Goal: Book appointment/travel/reservation

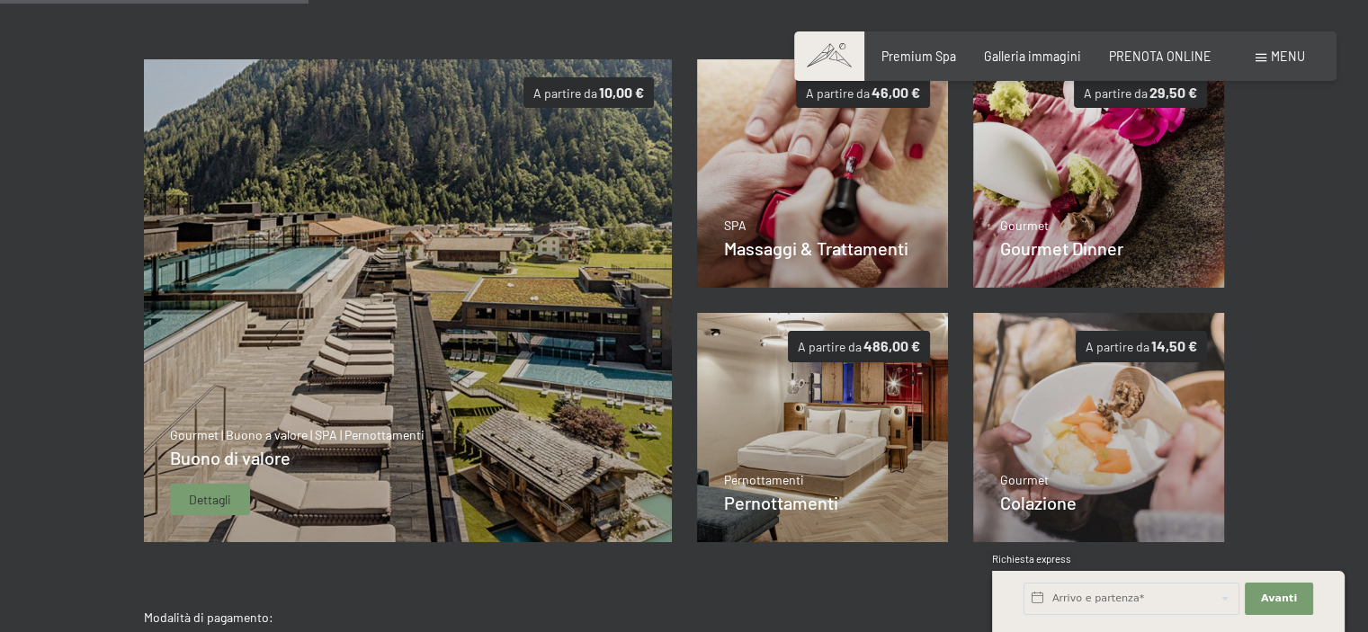
scroll to position [345, 0]
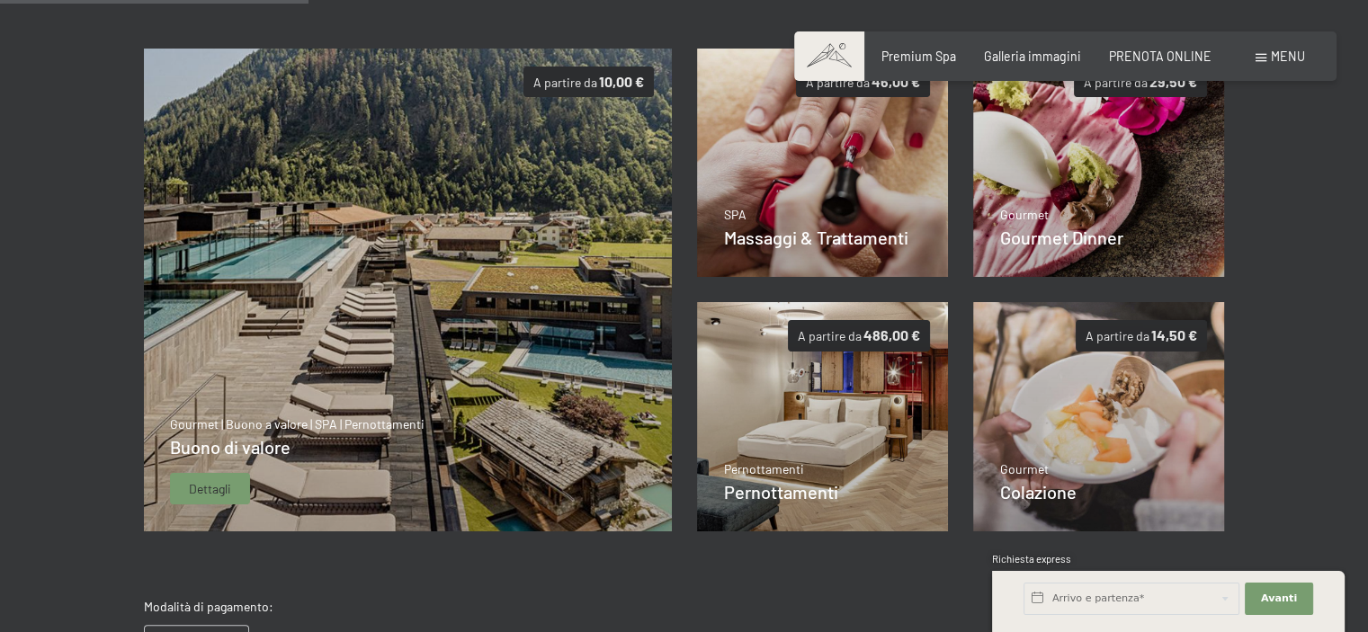
click at [194, 481] on span "Dettagli" at bounding box center [210, 489] width 42 height 18
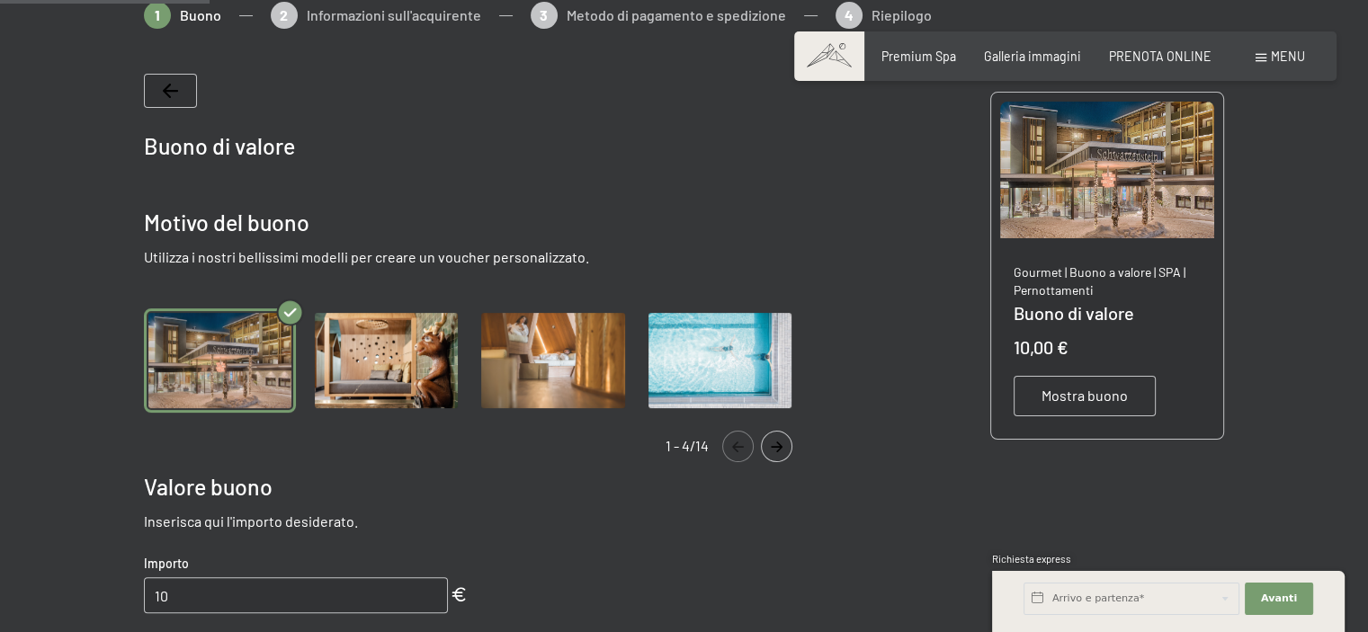
scroll to position [308, 0]
click at [771, 446] on icon "Navigate to next slide" at bounding box center [777, 446] width 30 height 11
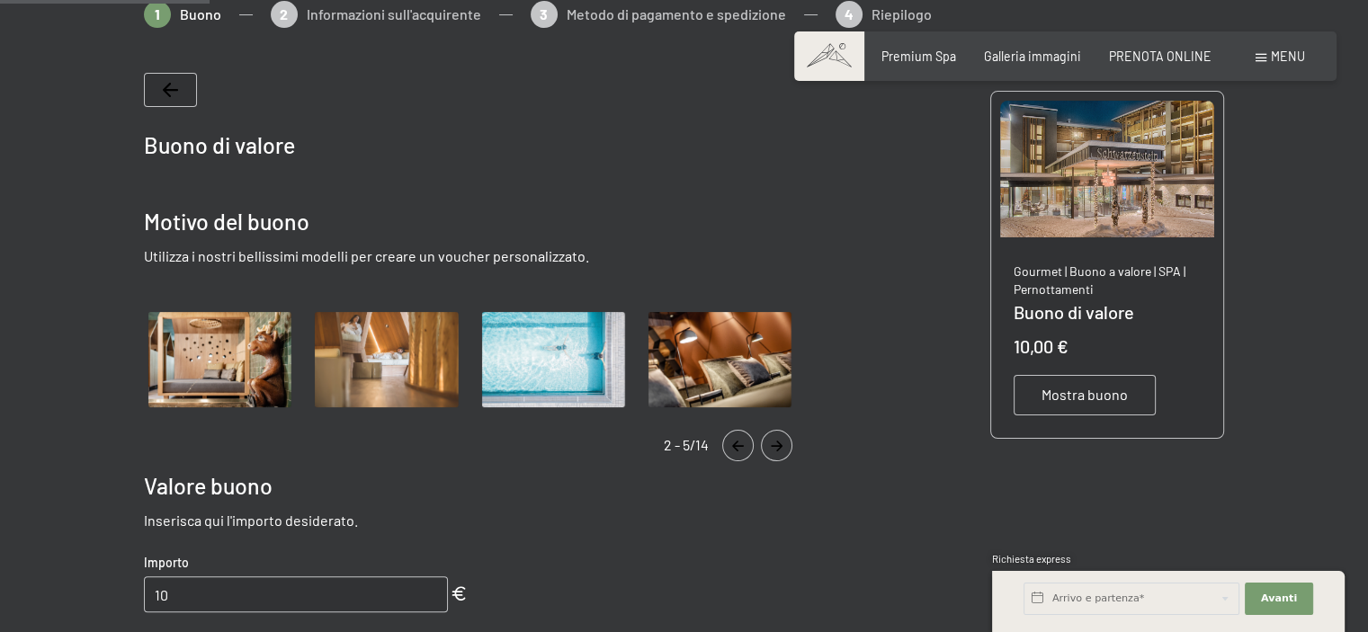
click at [771, 446] on icon "Navigate to next slide" at bounding box center [777, 446] width 30 height 11
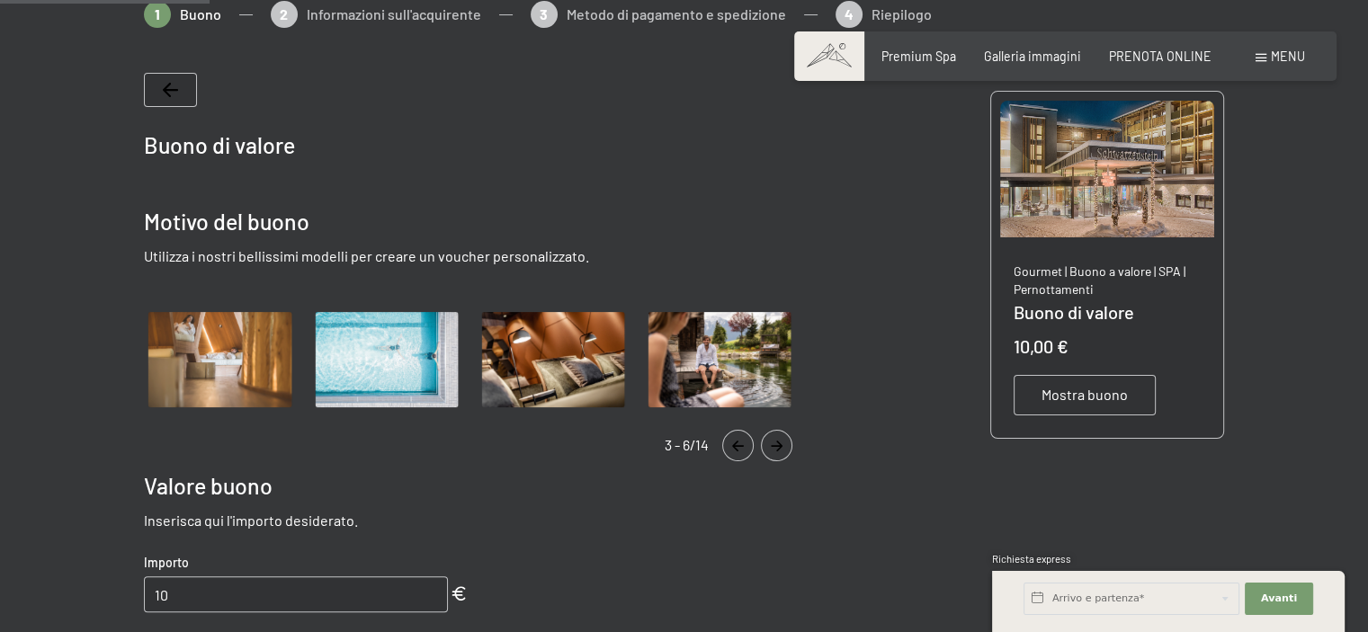
click at [771, 446] on icon "Navigate to next slide" at bounding box center [777, 446] width 30 height 11
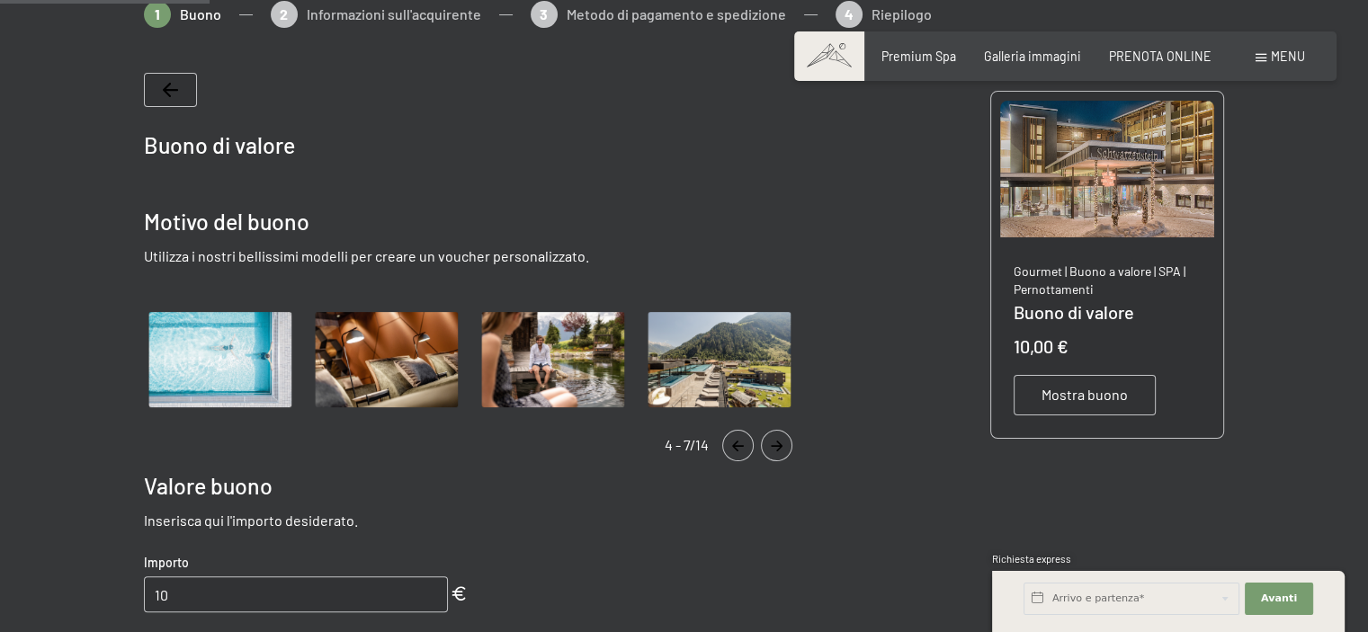
click at [771, 446] on icon "Navigate to next slide" at bounding box center [777, 446] width 30 height 11
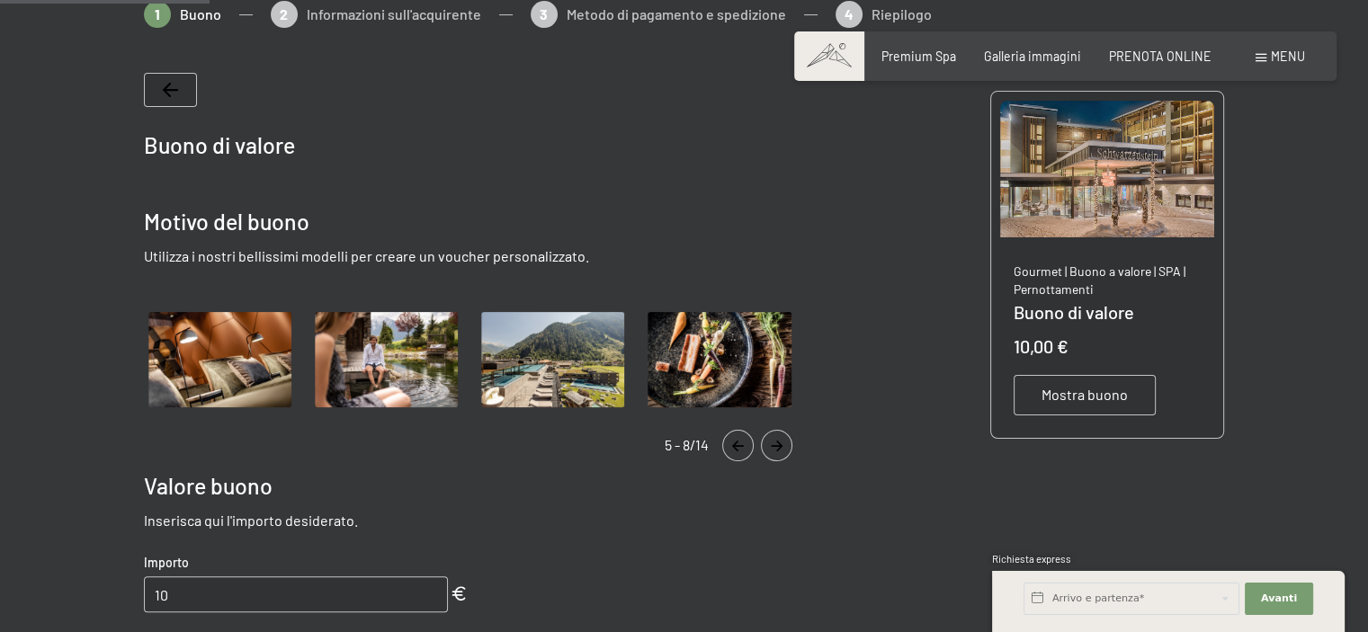
click at [771, 446] on icon "Navigate to next slide" at bounding box center [777, 446] width 30 height 11
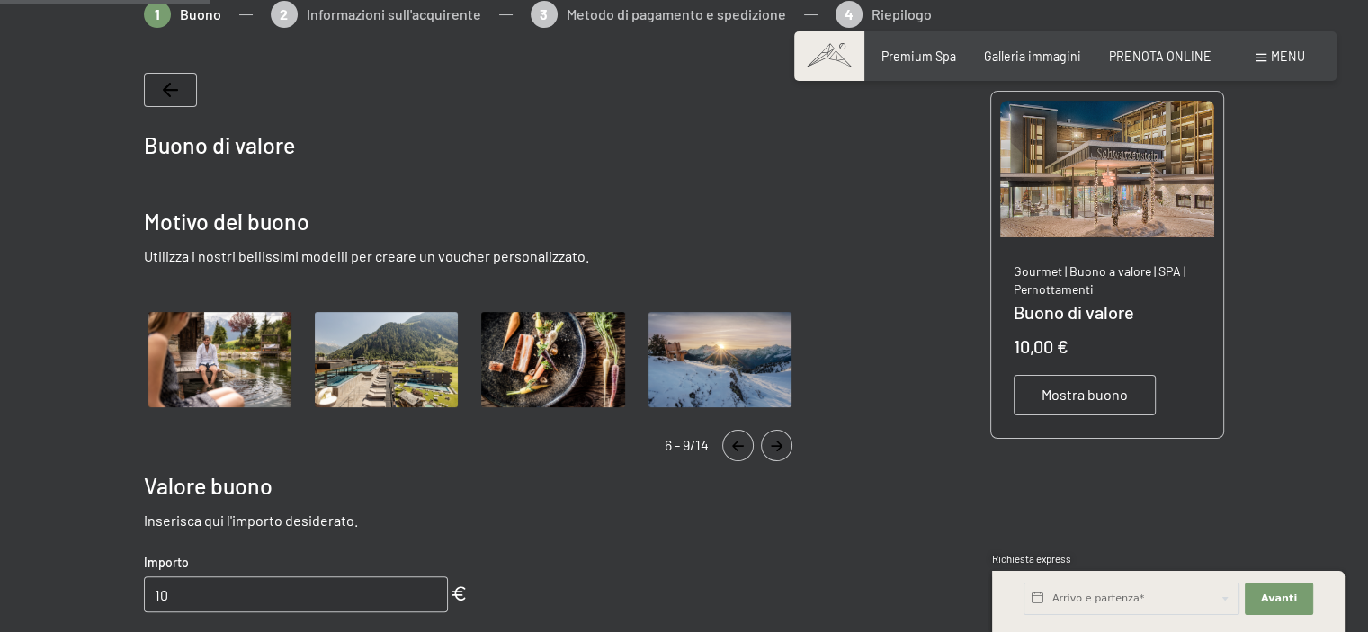
click at [205, 597] on input "10" at bounding box center [296, 595] width 304 height 36
drag, startPoint x: 193, startPoint y: 597, endPoint x: 101, endPoint y: 594, distance: 92.7
click at [101, 594] on div at bounding box center [684, 595] width 1199 height 1189
click at [642, 558] on div "Buono di valore Motivo del buono Utilizza i nostri bellissimi modelli per crear…" at bounding box center [477, 594] width 667 height 1043
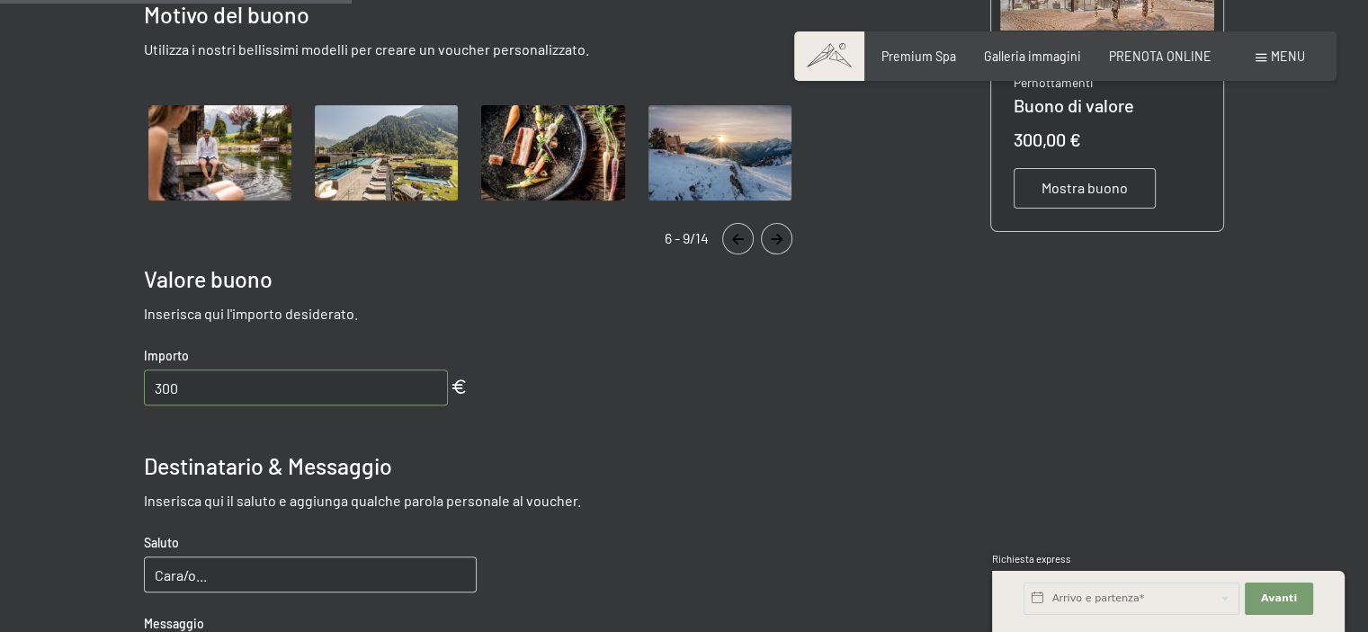
scroll to position [516, 0]
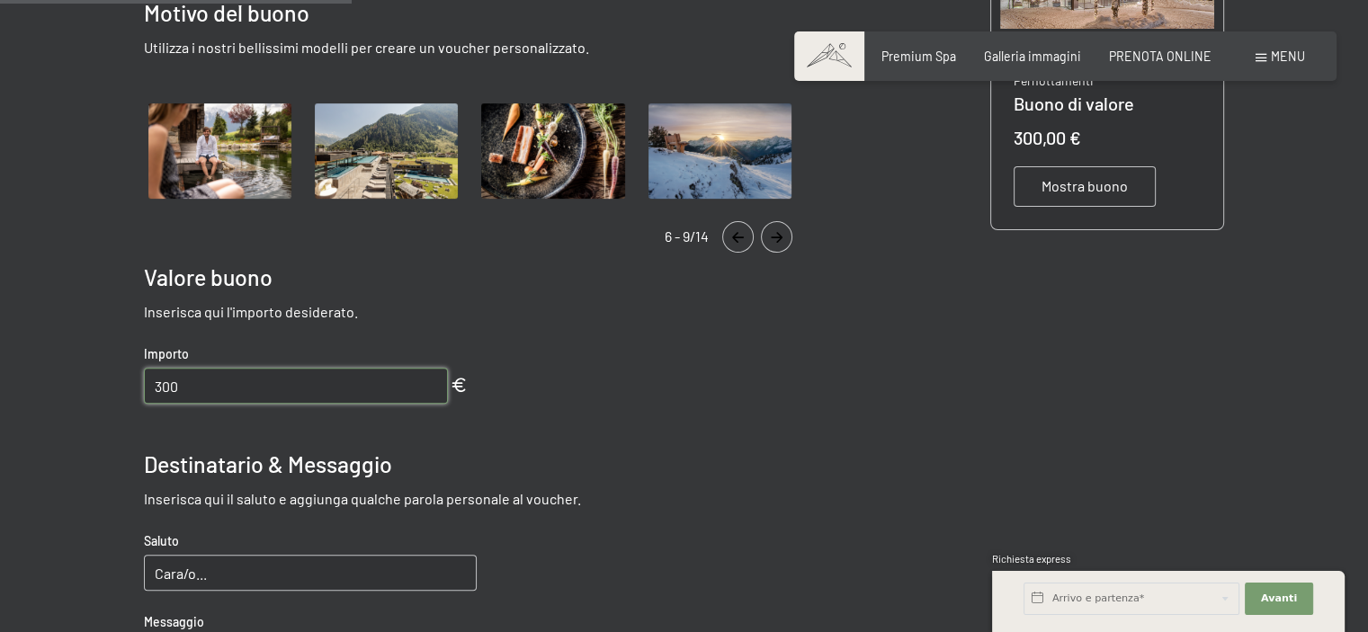
drag, startPoint x: 228, startPoint y: 387, endPoint x: 142, endPoint y: 387, distance: 85.5
click at [142, 387] on div at bounding box center [684, 386] width 1199 height 1189
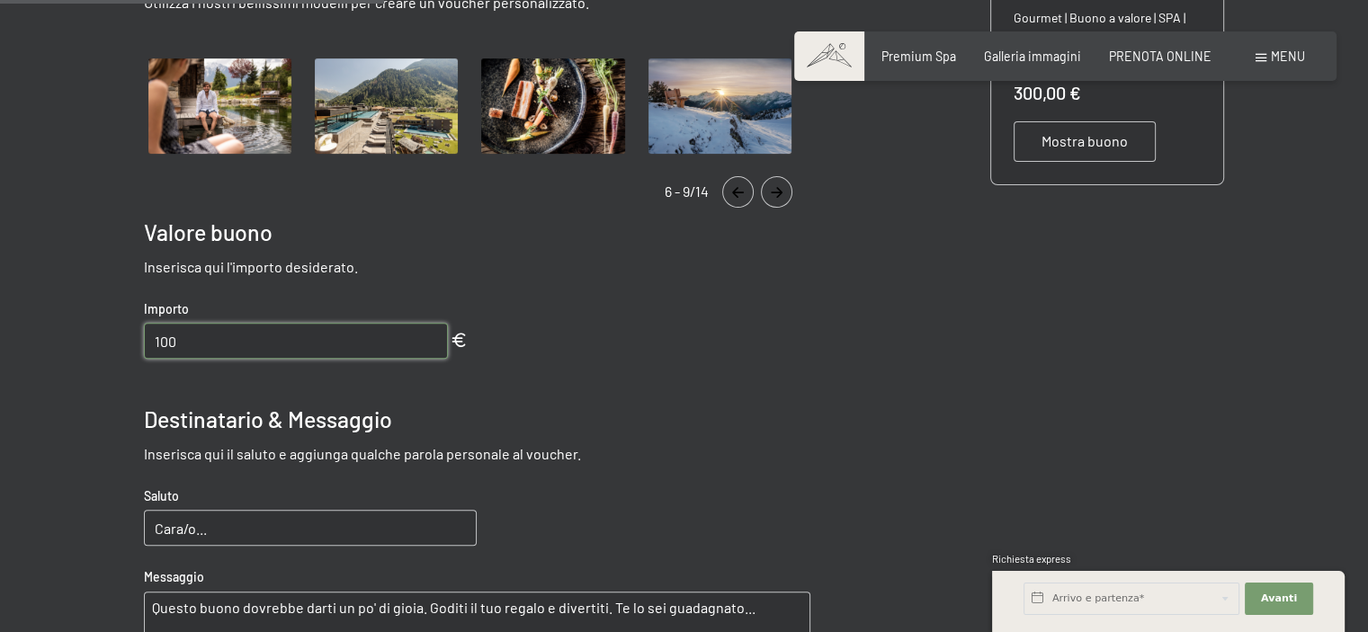
scroll to position [563, 0]
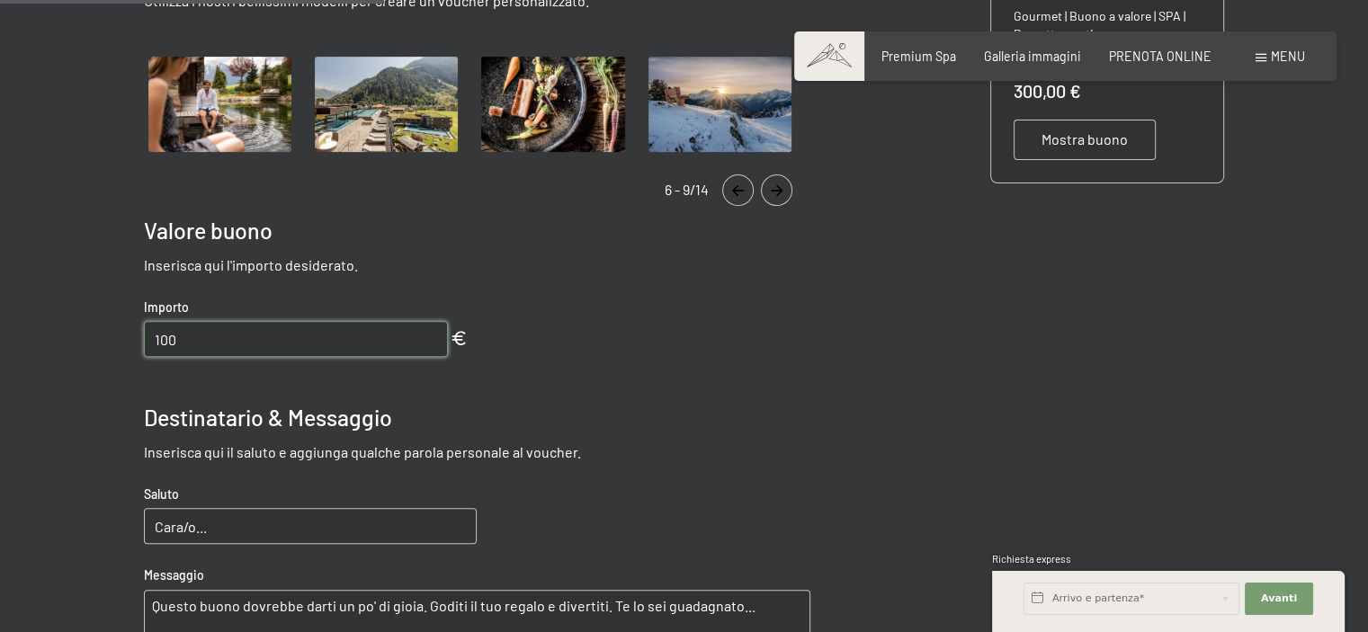
type input "100"
click at [346, 515] on input "Cara/o..." at bounding box center [310, 526] width 333 height 36
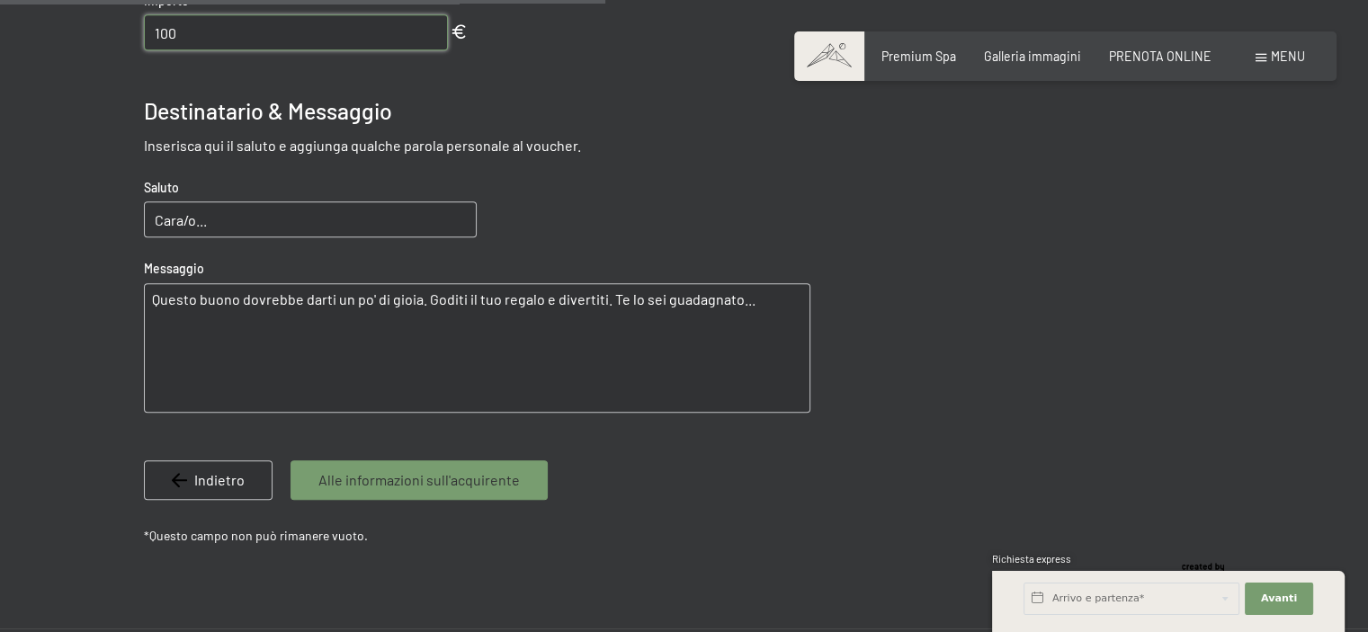
scroll to position [900, 0]
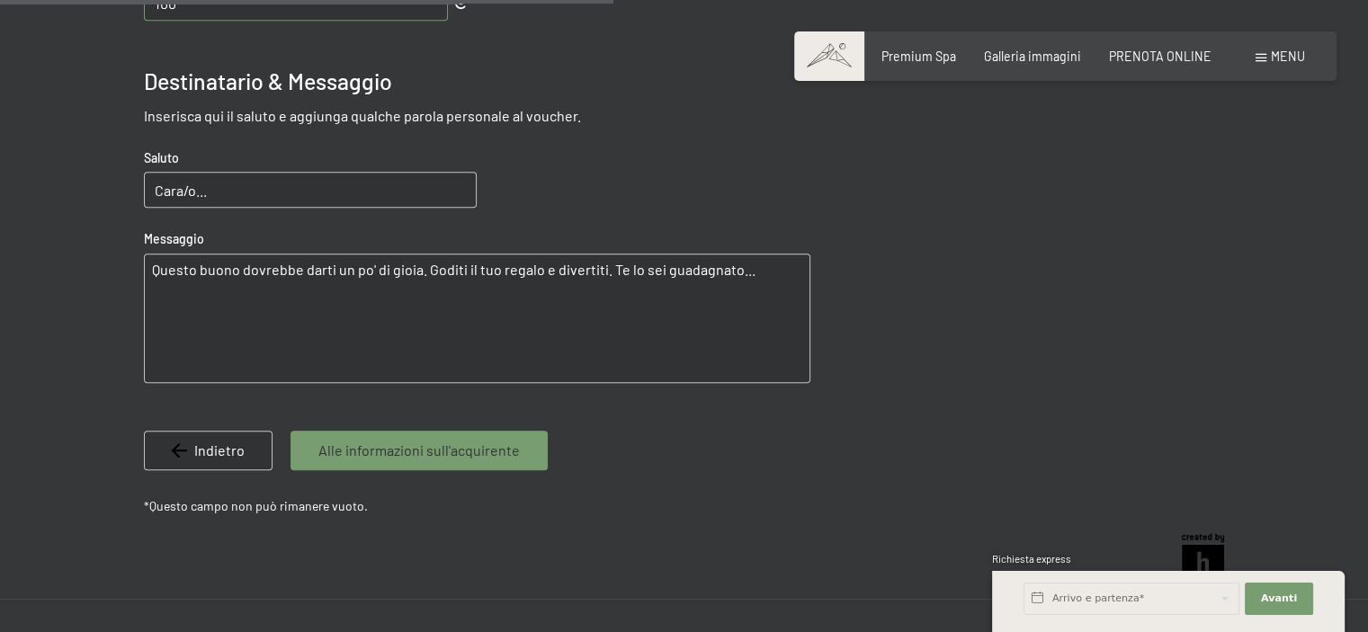
click at [410, 463] on div "Alle informazioni sull'acquirente" at bounding box center [419, 451] width 257 height 40
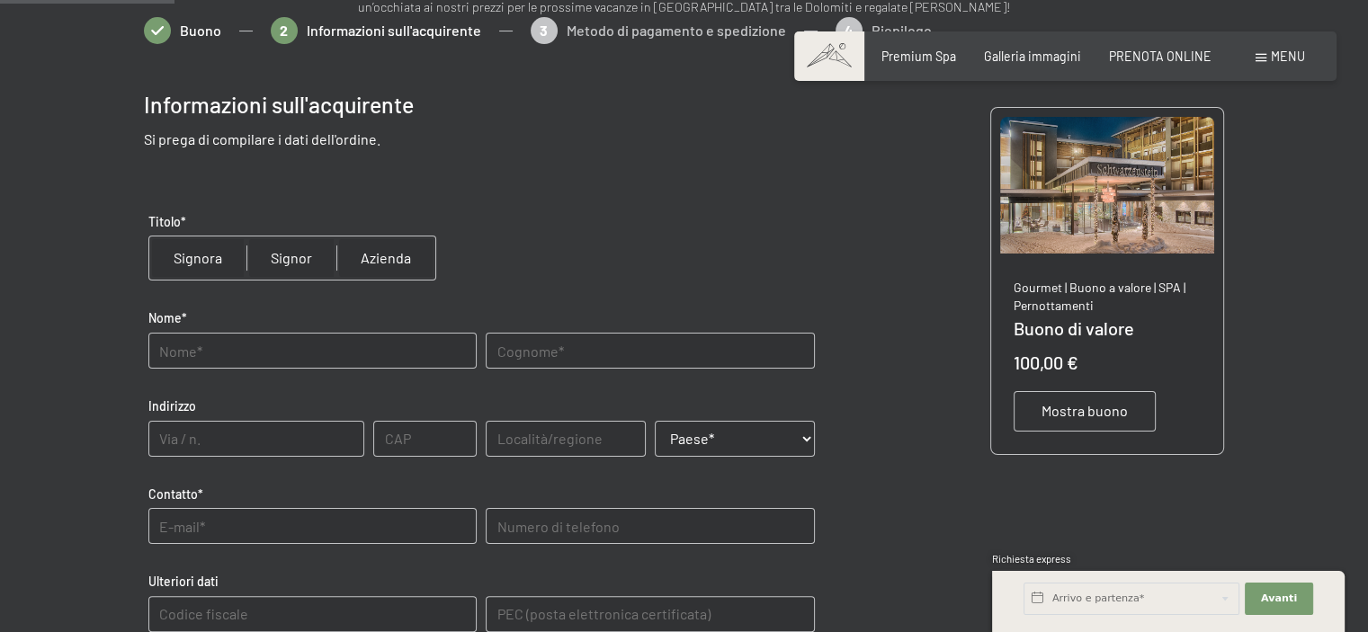
scroll to position [219, 0]
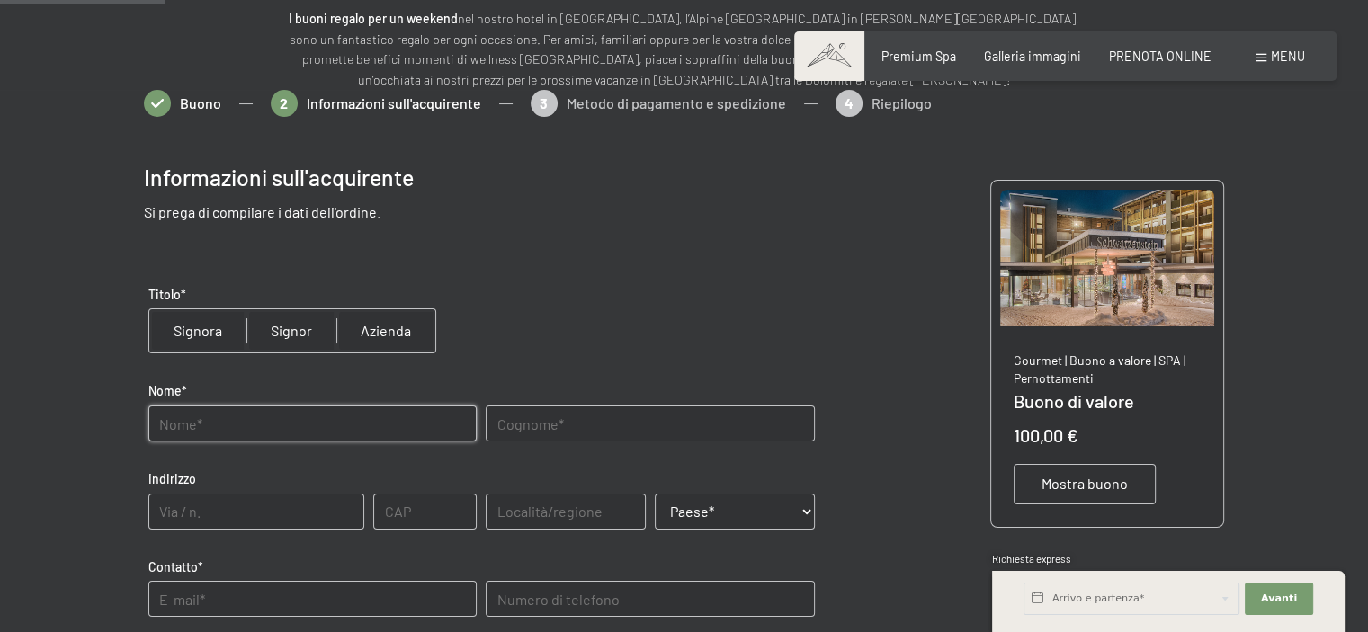
click at [410, 437] on input "text" at bounding box center [312, 424] width 328 height 36
type input "francesco"
type input "lerro"
type input "viale italia 22"
type input "46100"
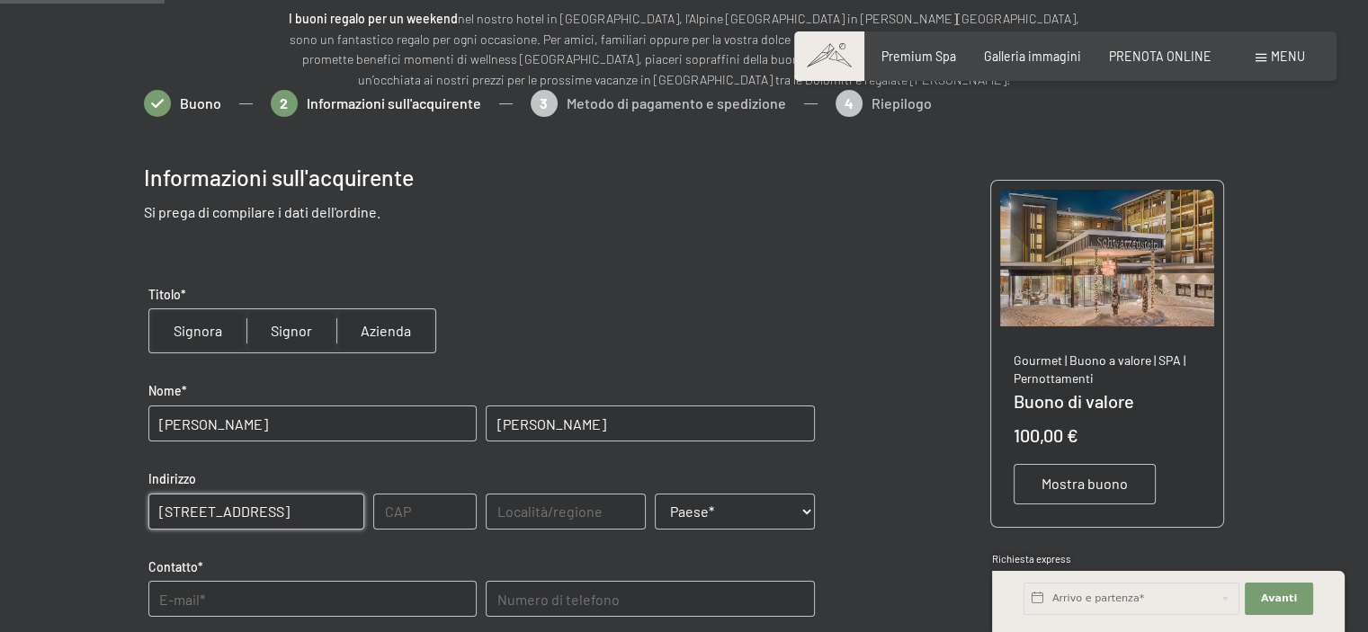
type input "Mantova"
select select "ITA"
type telefono "3356742932"
click at [383, 596] on input "text" at bounding box center [312, 599] width 328 height 36
click at [382, 596] on input "text" at bounding box center [312, 599] width 328 height 36
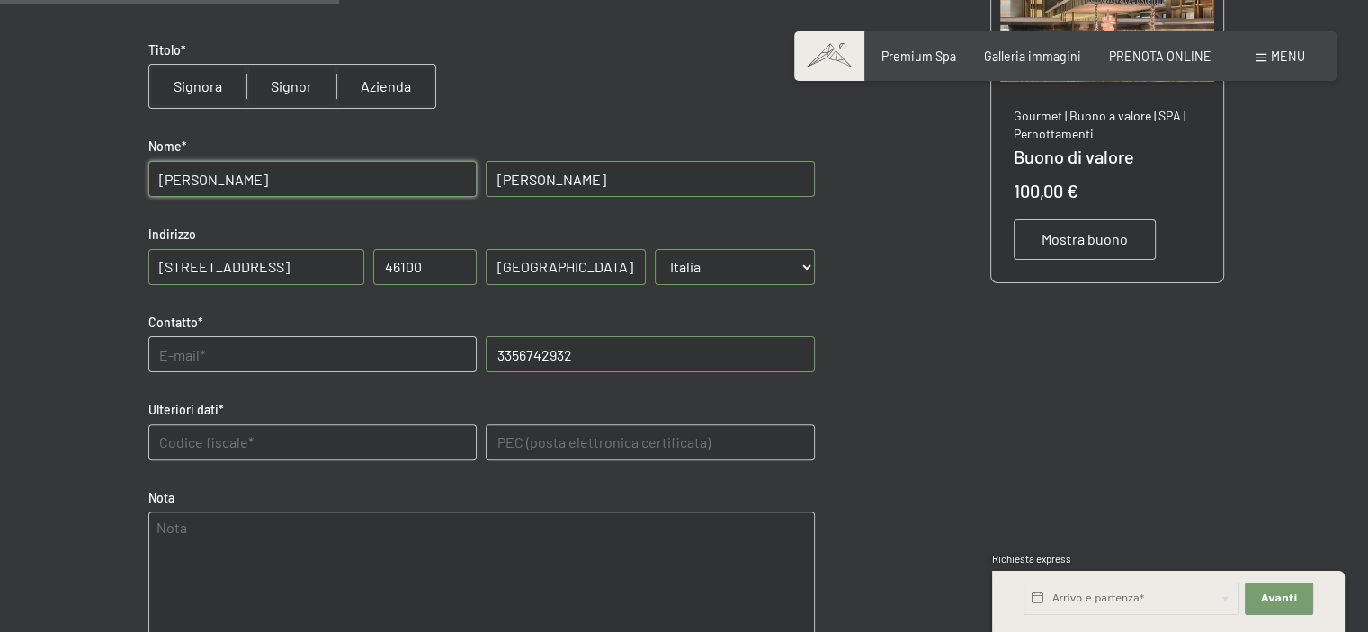
scroll to position [468, 0]
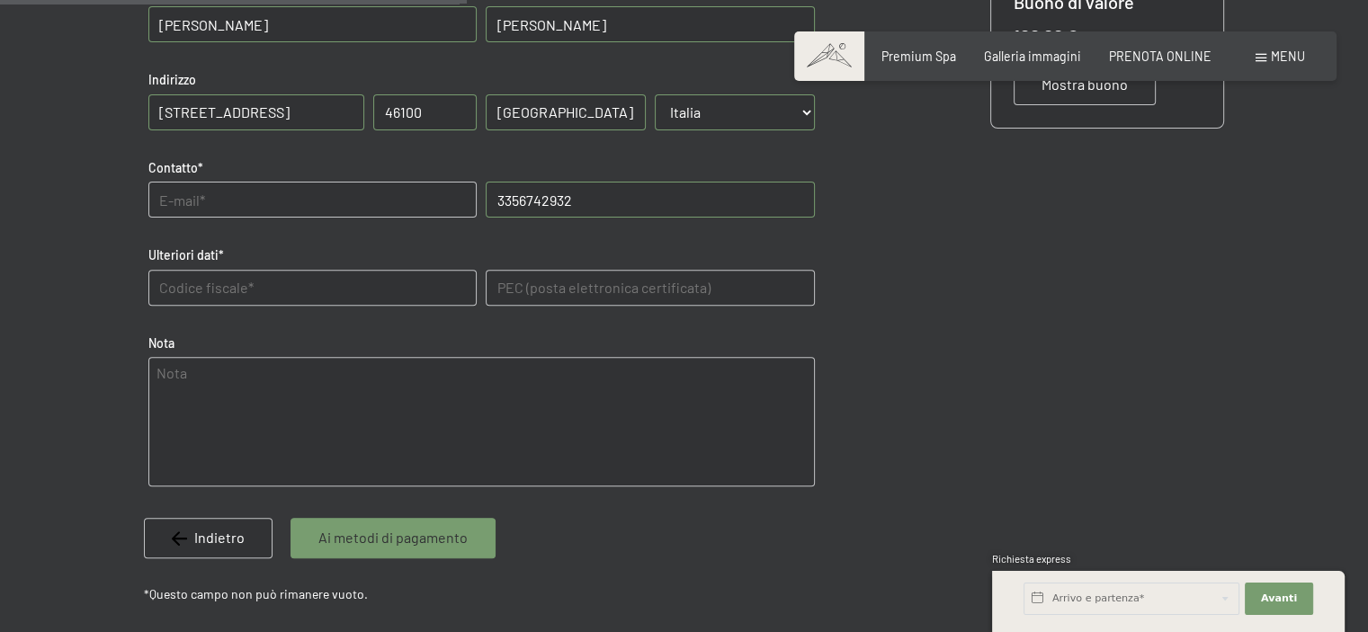
click at [386, 538] on span "Ai metodi di pagamento" at bounding box center [392, 538] width 149 height 20
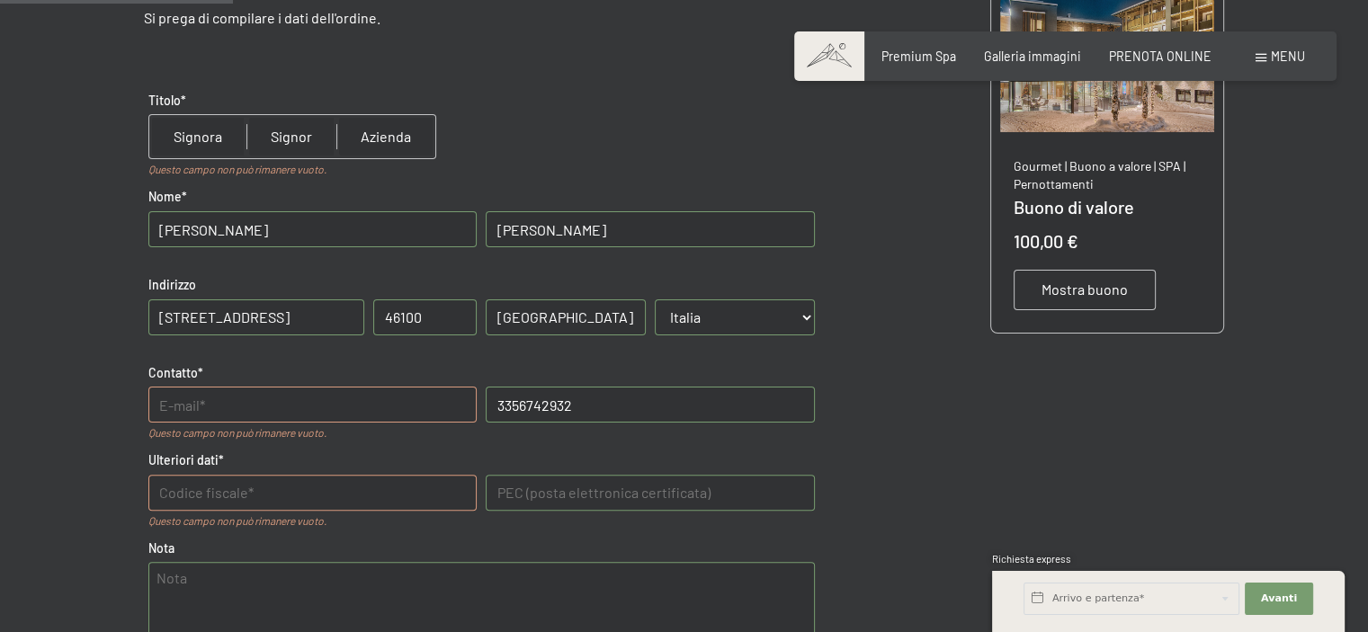
scroll to position [234, 0]
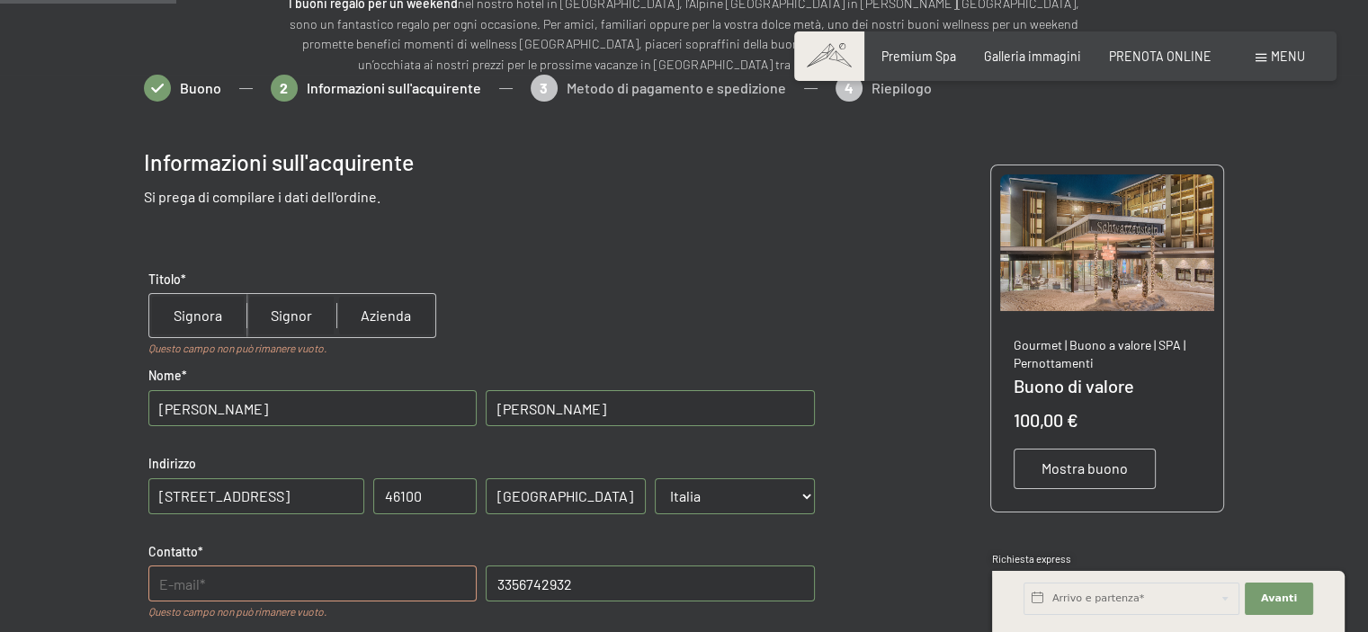
click at [191, 307] on input "radio" at bounding box center [197, 315] width 97 height 43
radio input "true"
click at [295, 327] on input "radio" at bounding box center [292, 315] width 90 height 43
radio input "true"
radio input "false"
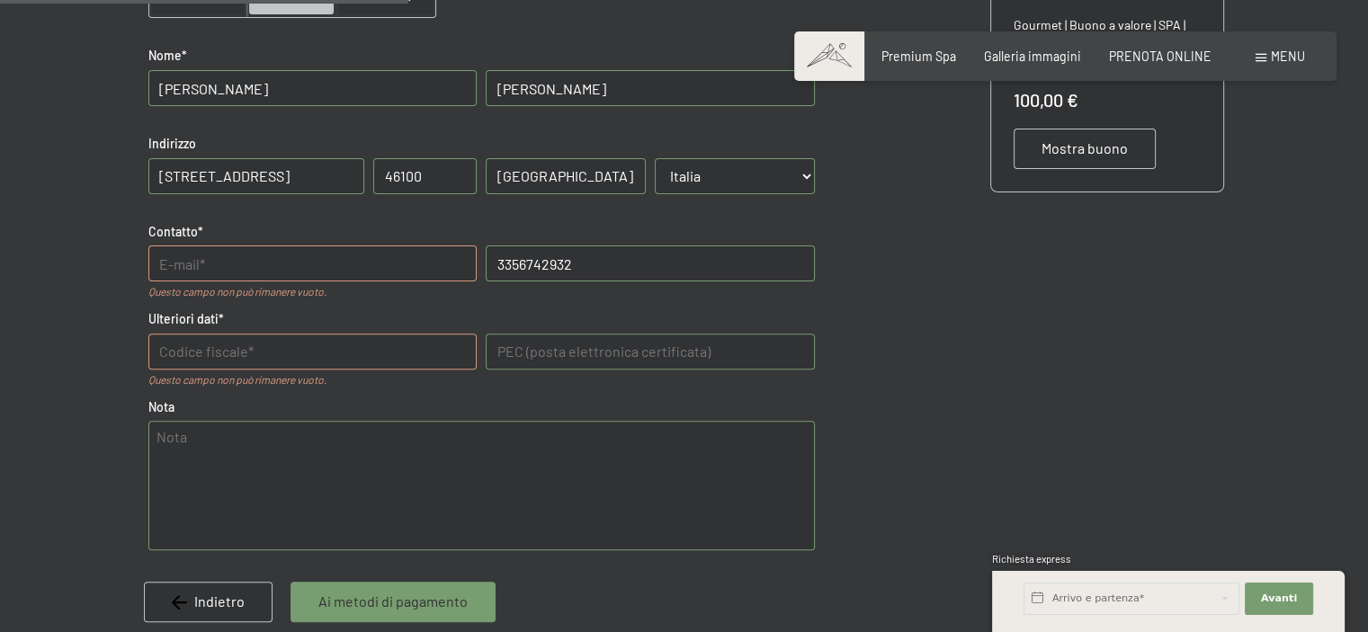
scroll to position [556, 0]
click at [235, 263] on input "text" at bounding box center [312, 262] width 328 height 36
type input "francesco.lerro@signatum.sstudio"
click at [287, 354] on dati "text" at bounding box center [312, 350] width 328 height 36
type dati "lrrfnc65d16g337c"
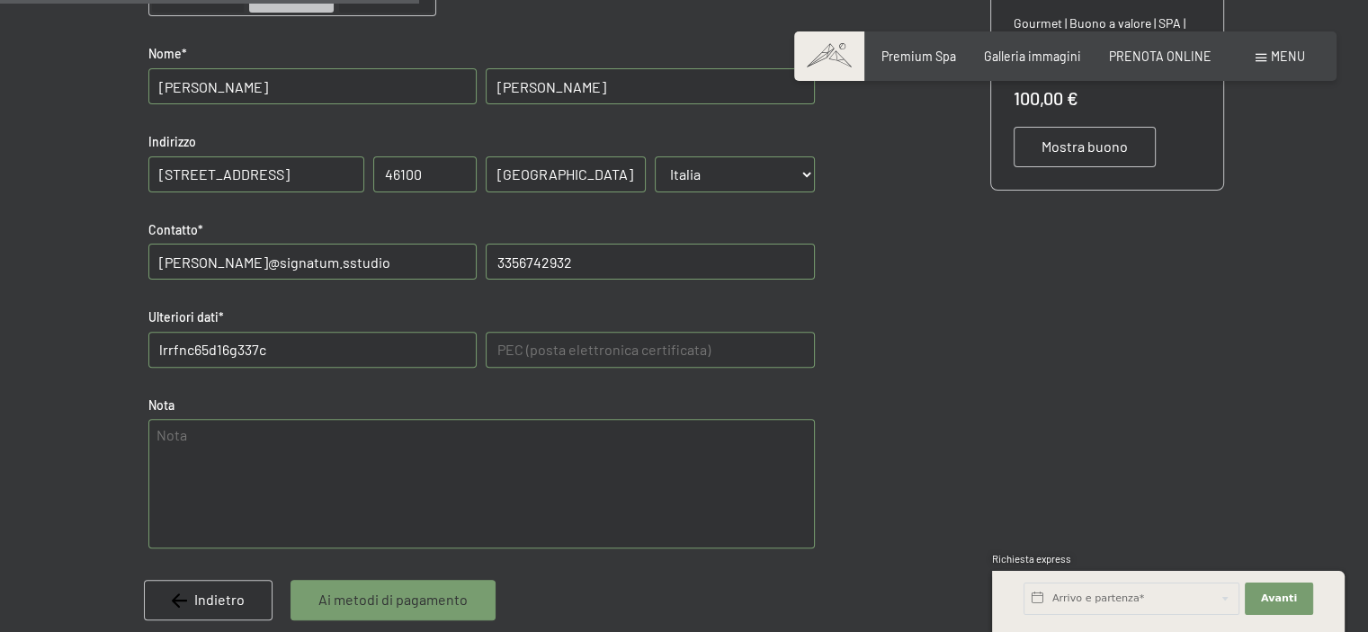
click at [381, 374] on div "Ulteriori dati* lrrfnc65d16g337c" at bounding box center [312, 338] width 337 height 77
click at [435, 608] on span "Ai metodi di pagamento" at bounding box center [392, 600] width 149 height 20
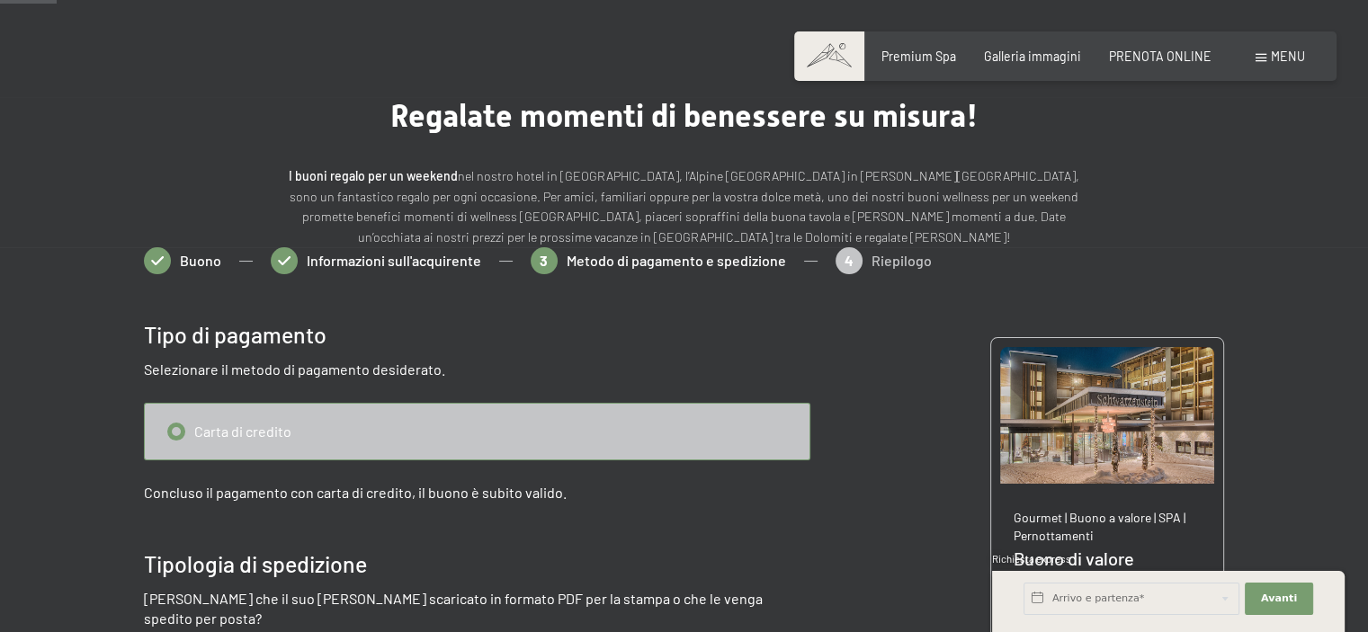
scroll to position [60, 0]
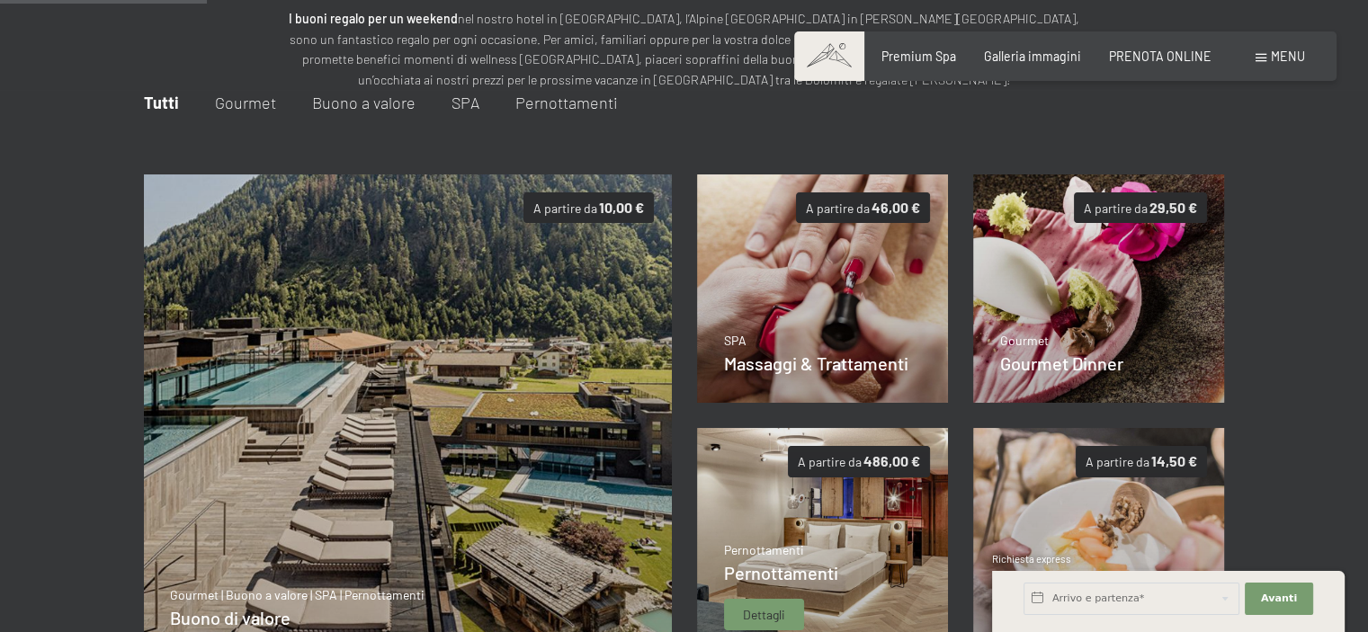
click at [875, 521] on img at bounding box center [823, 542] width 252 height 229
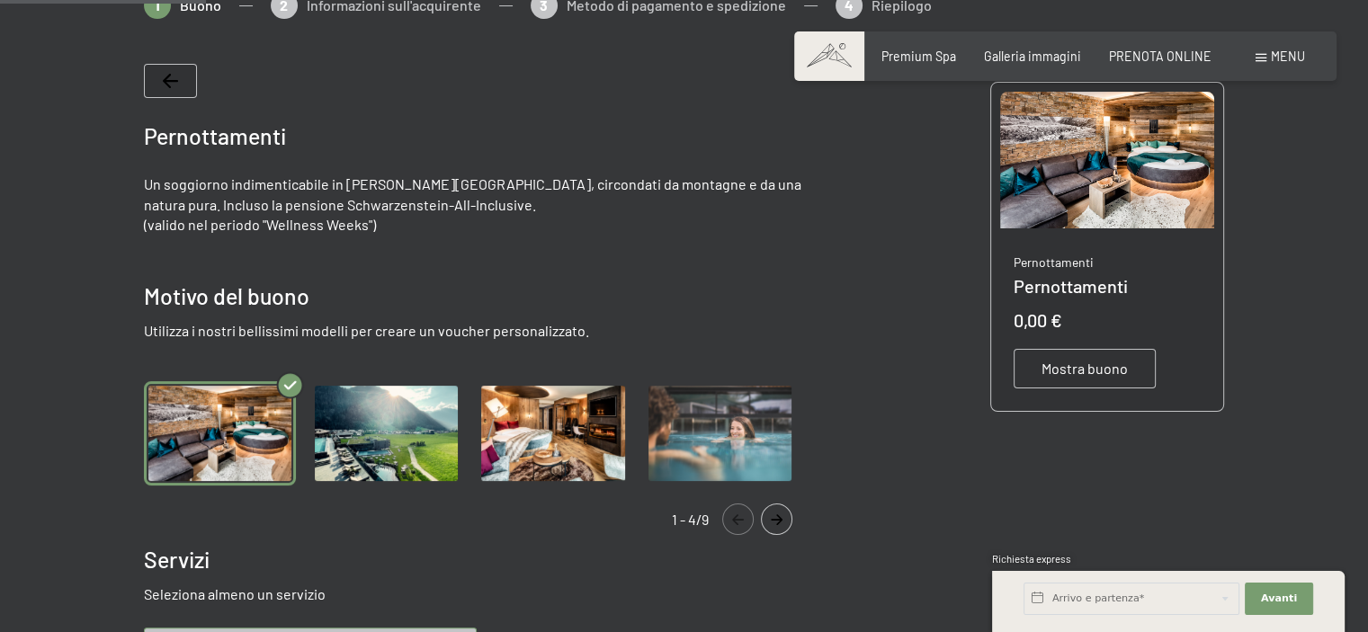
scroll to position [319, 0]
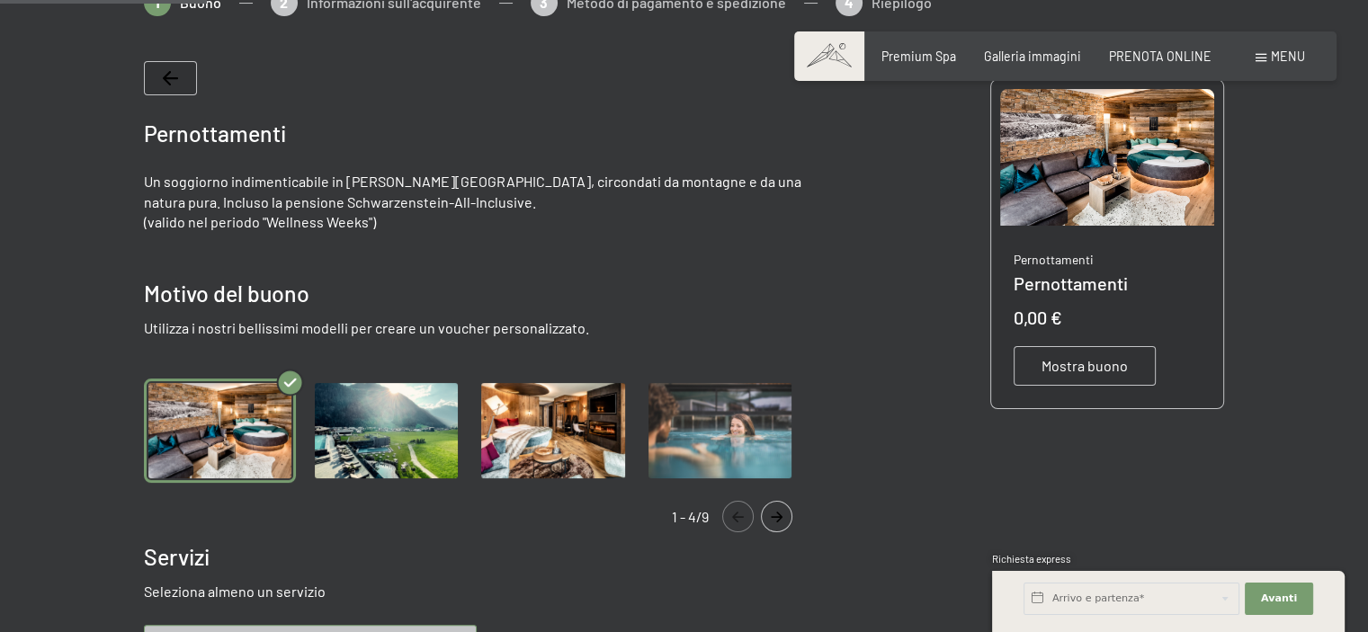
click at [1083, 370] on span "Mostra buono" at bounding box center [1085, 366] width 86 height 20
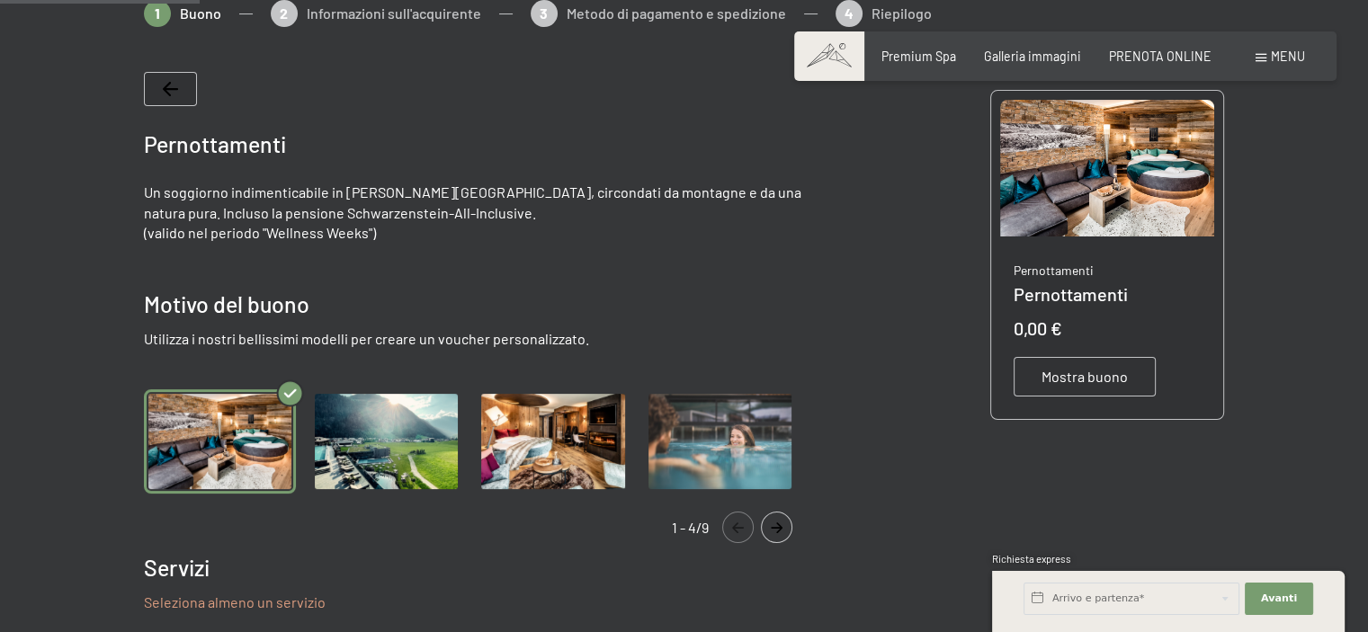
click at [1080, 372] on span "Mostra buono" at bounding box center [1085, 377] width 86 height 20
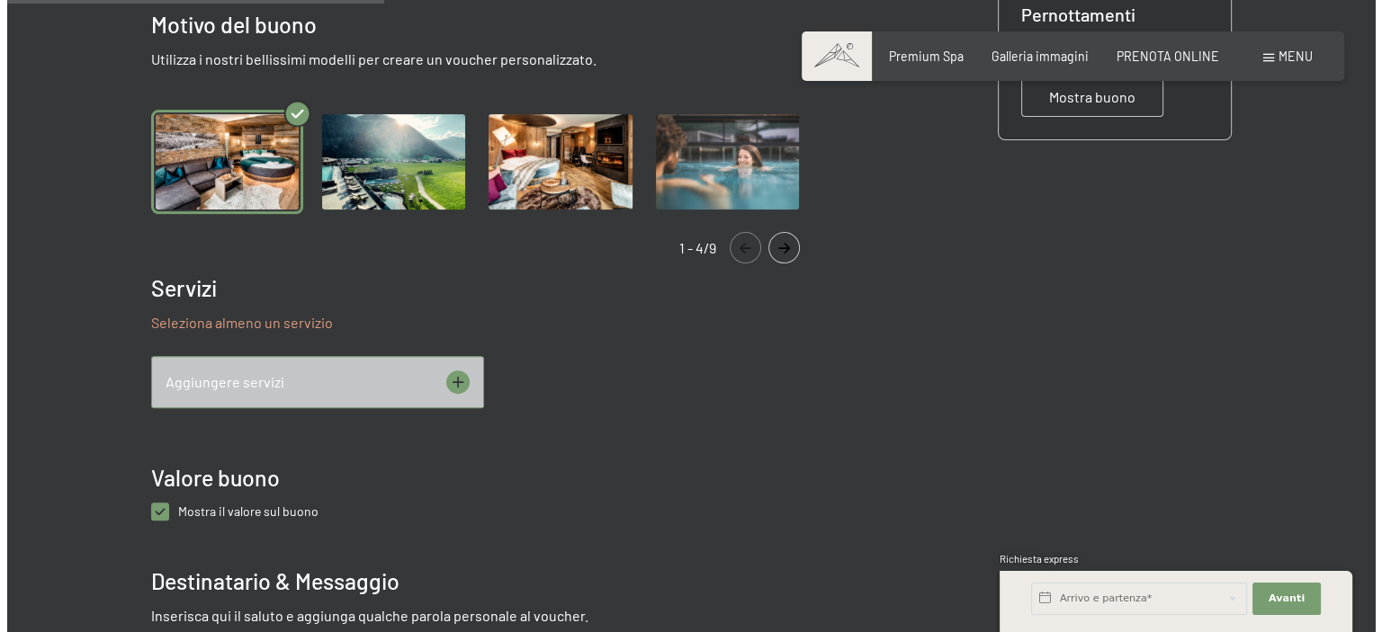
scroll to position [590, 0]
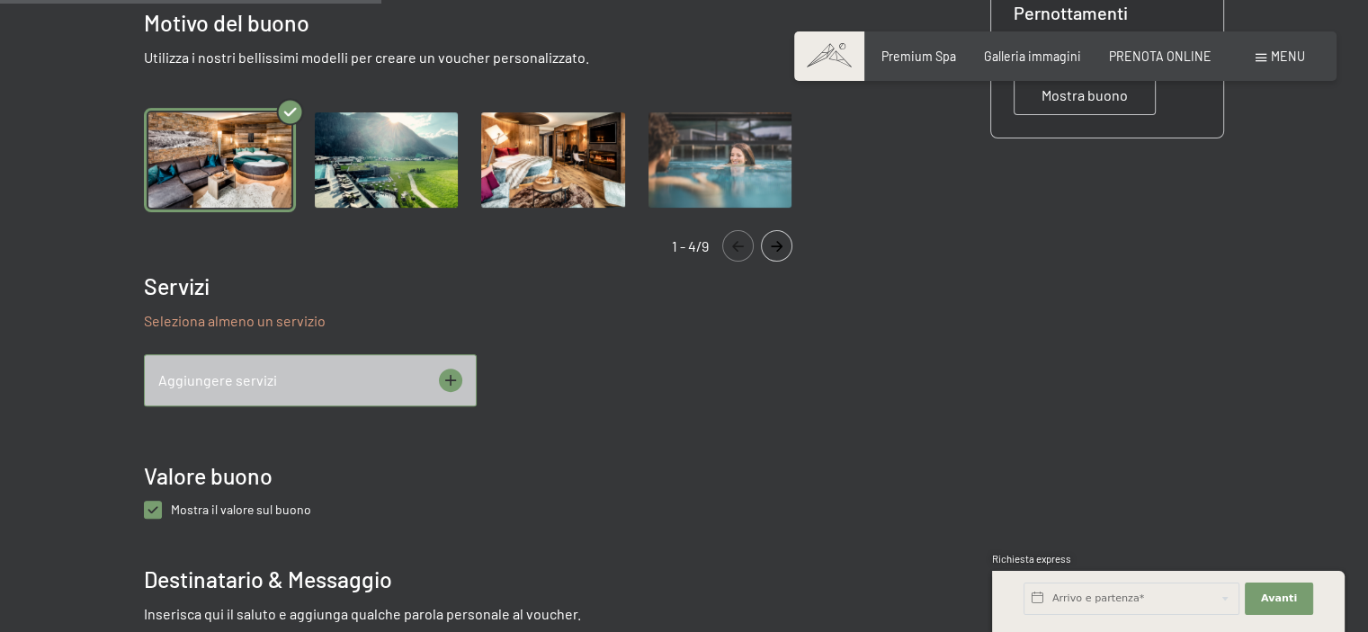
click at [453, 384] on icon at bounding box center [450, 380] width 23 height 23
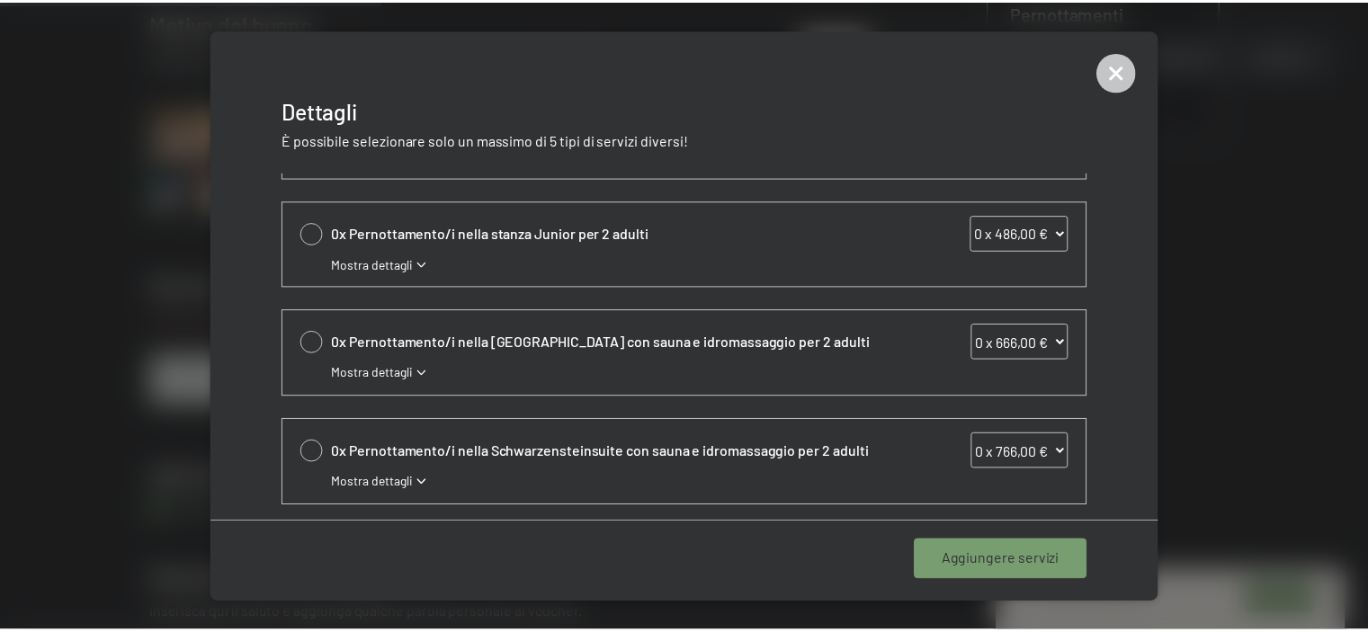
scroll to position [521, 0]
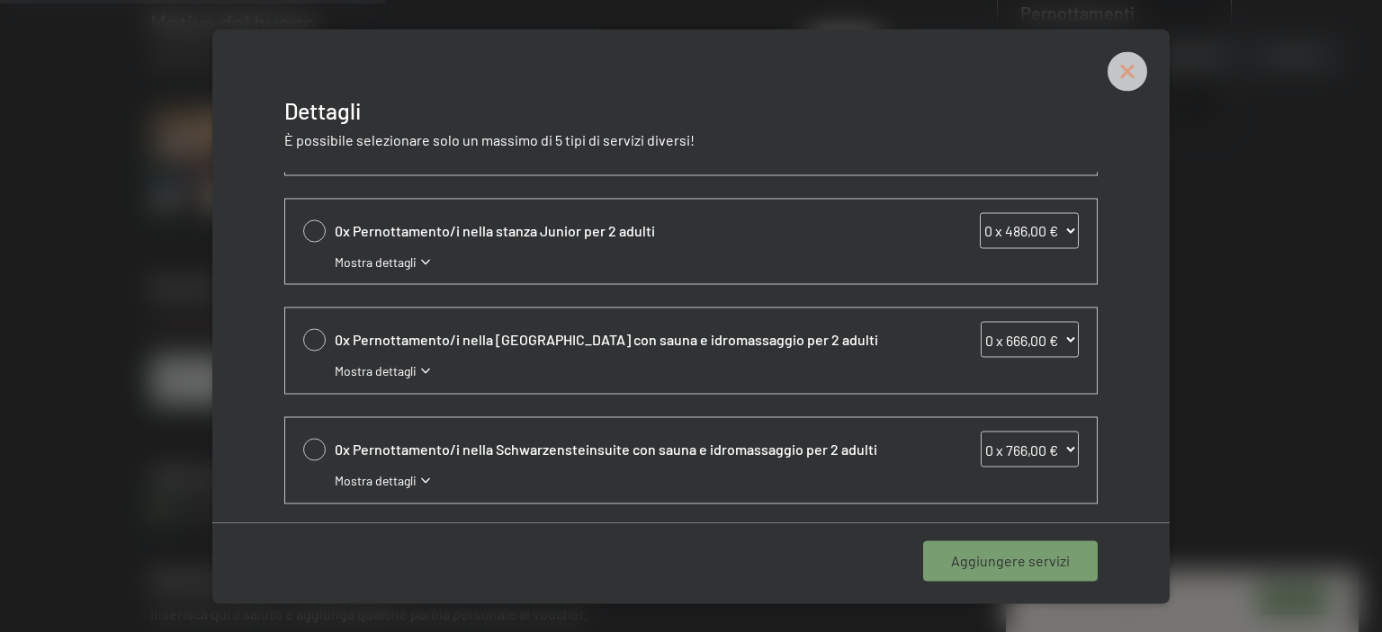
click at [1129, 67] on icon at bounding box center [1127, 71] width 18 height 18
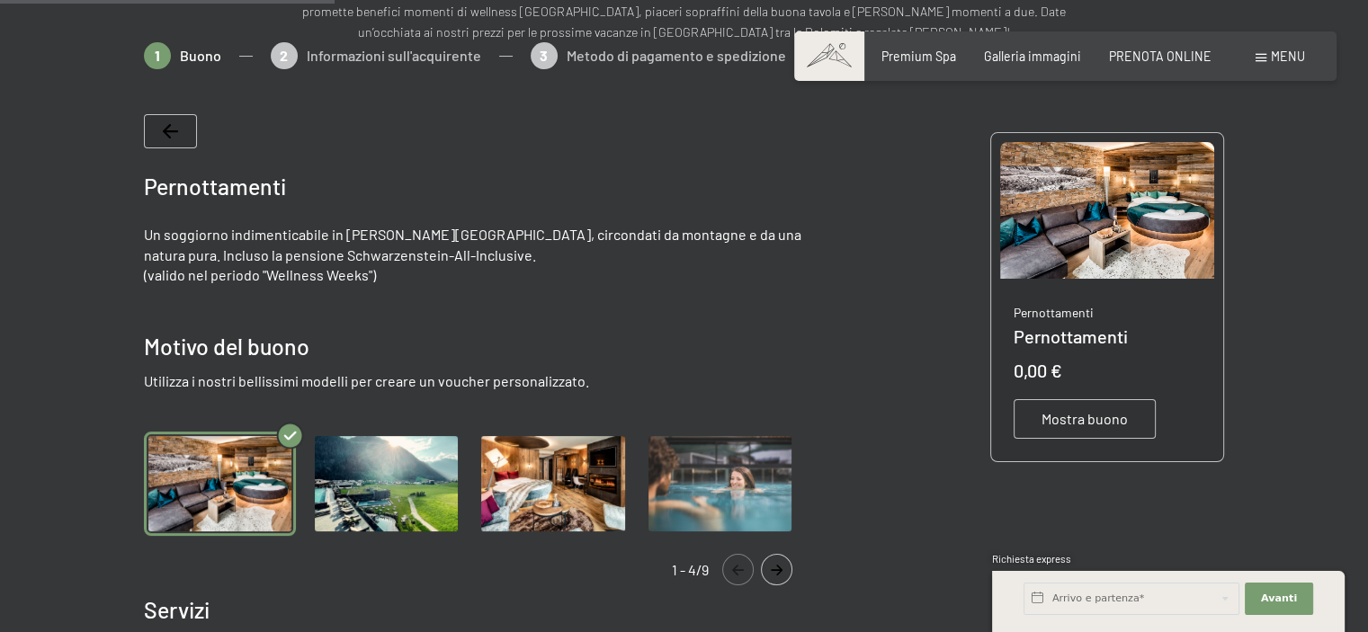
scroll to position [0, 0]
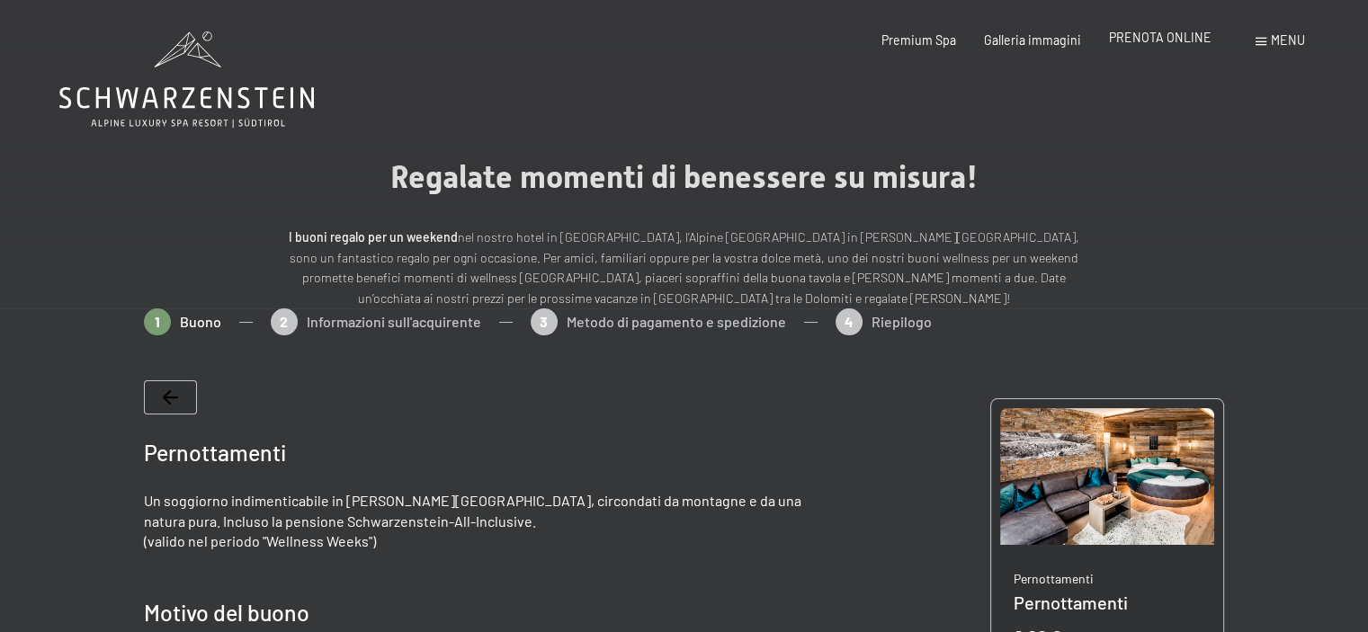
click at [1194, 39] on span "PRENOTA ONLINE" at bounding box center [1160, 37] width 103 height 15
click at [168, 319] on div "1 Buono 2 Informazioni sull'acquirente 3 Metodo di pagamento e spedizione 4 Rie…" at bounding box center [684, 331] width 1080 height 45
click at [175, 418] on div at bounding box center [477, 409] width 667 height 57
click at [173, 390] on icon at bounding box center [170, 397] width 15 height 14
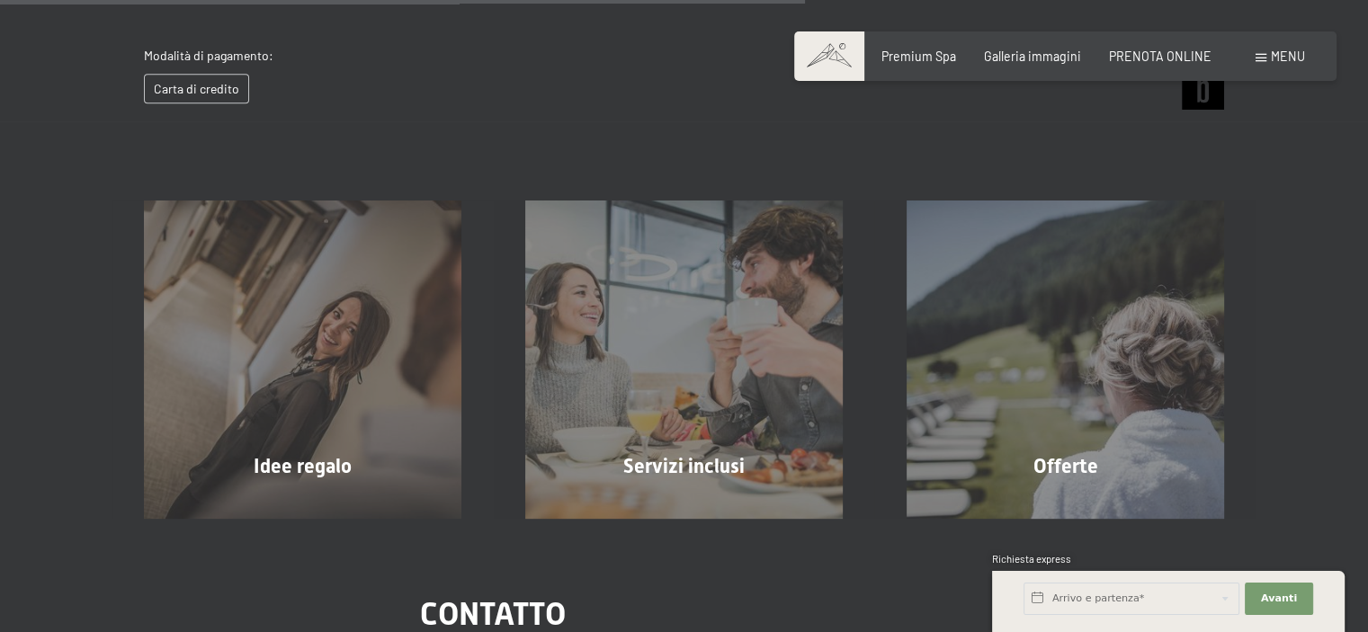
scroll to position [901, 0]
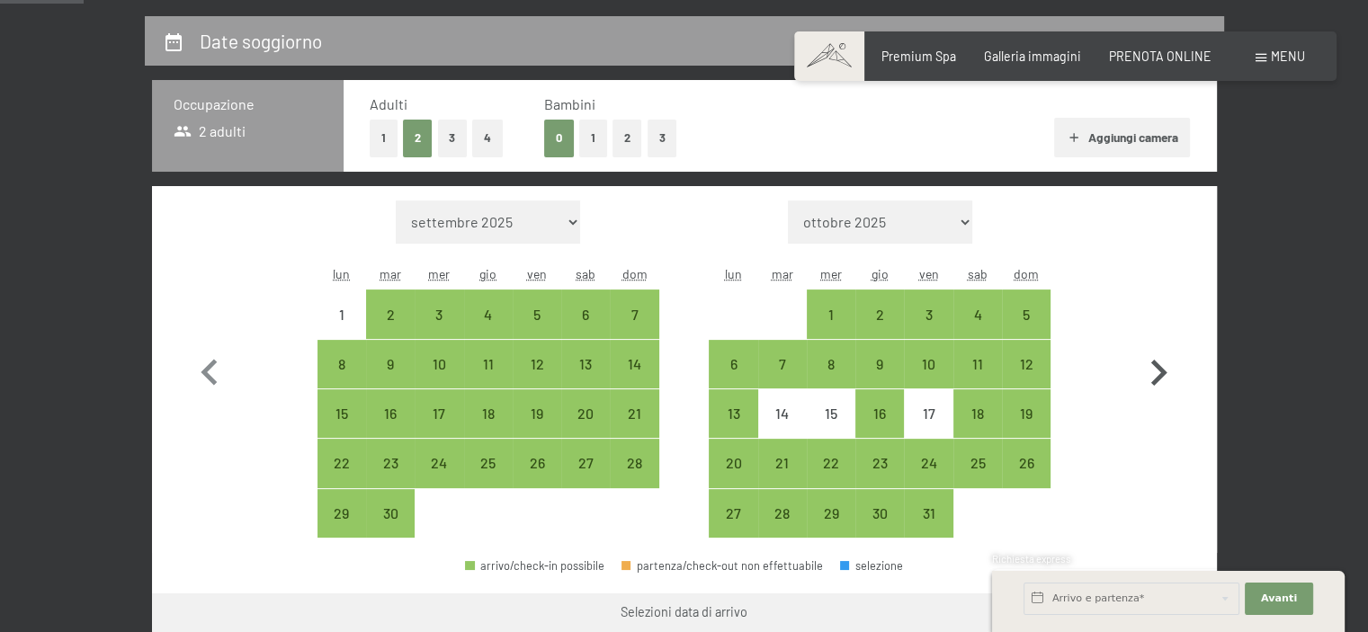
scroll to position [374, 0]
click at [1161, 366] on icon "button" at bounding box center [1160, 373] width 16 height 26
select select "[DATE]"
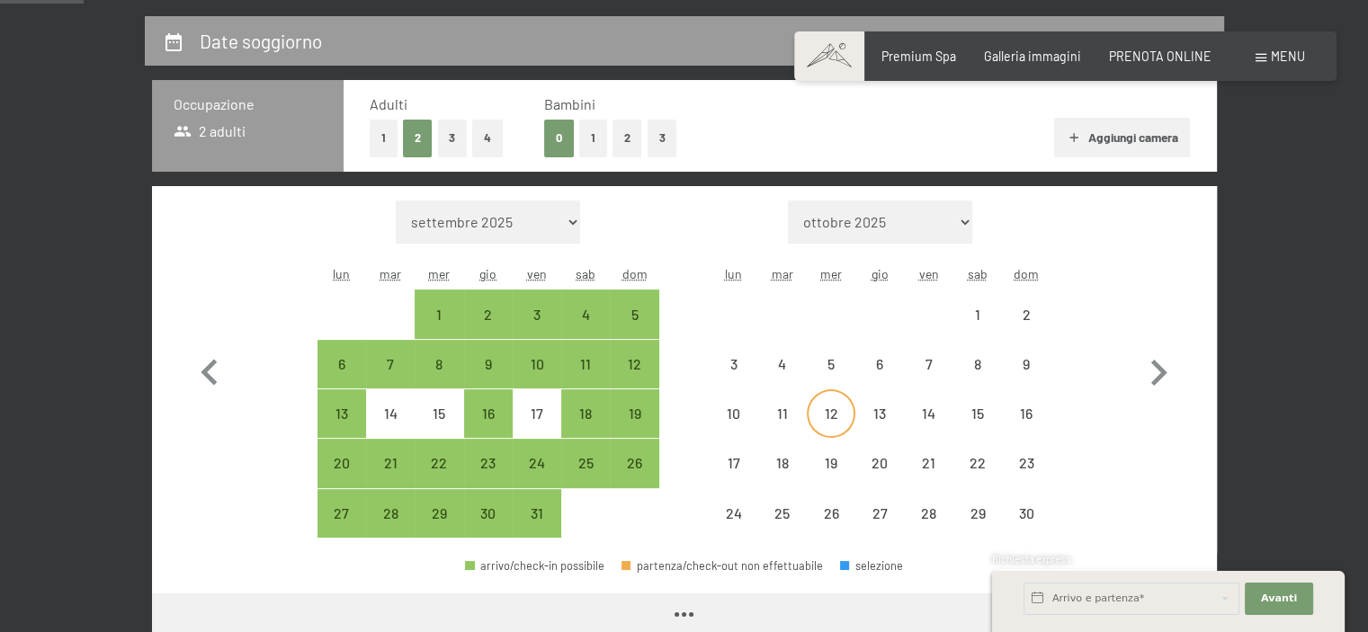
select select "[DATE]"
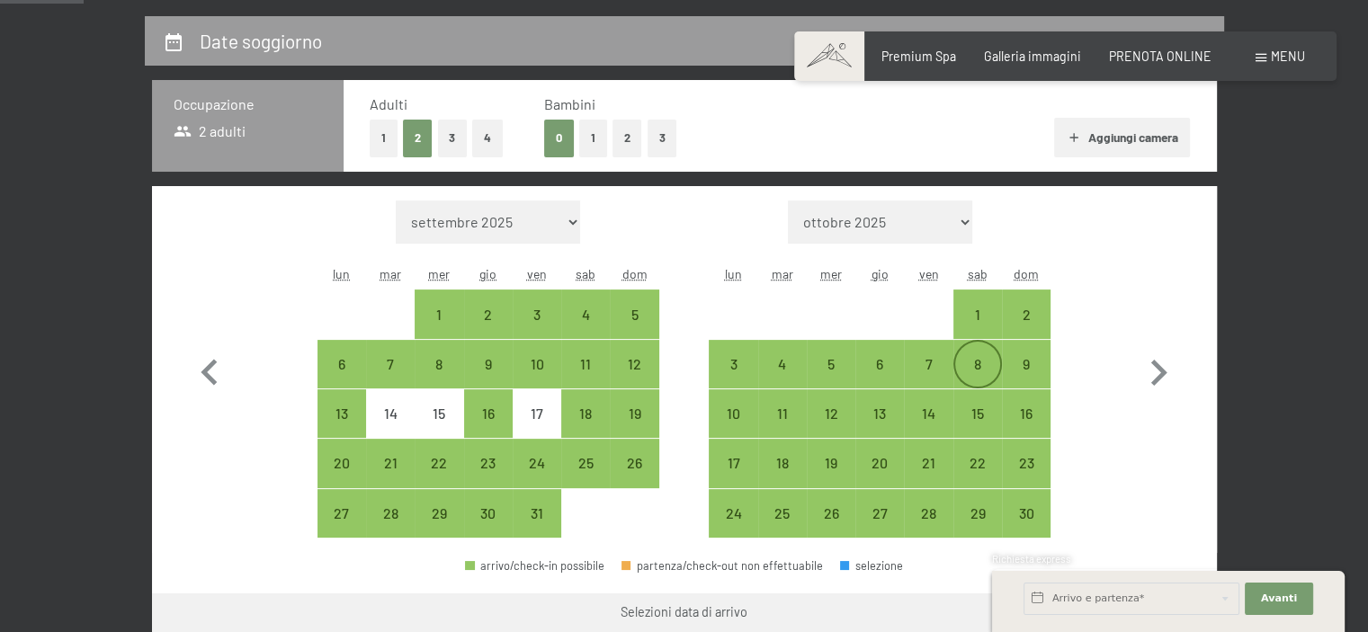
click at [992, 352] on div "8" at bounding box center [977, 364] width 45 height 45
select select "[DATE]"
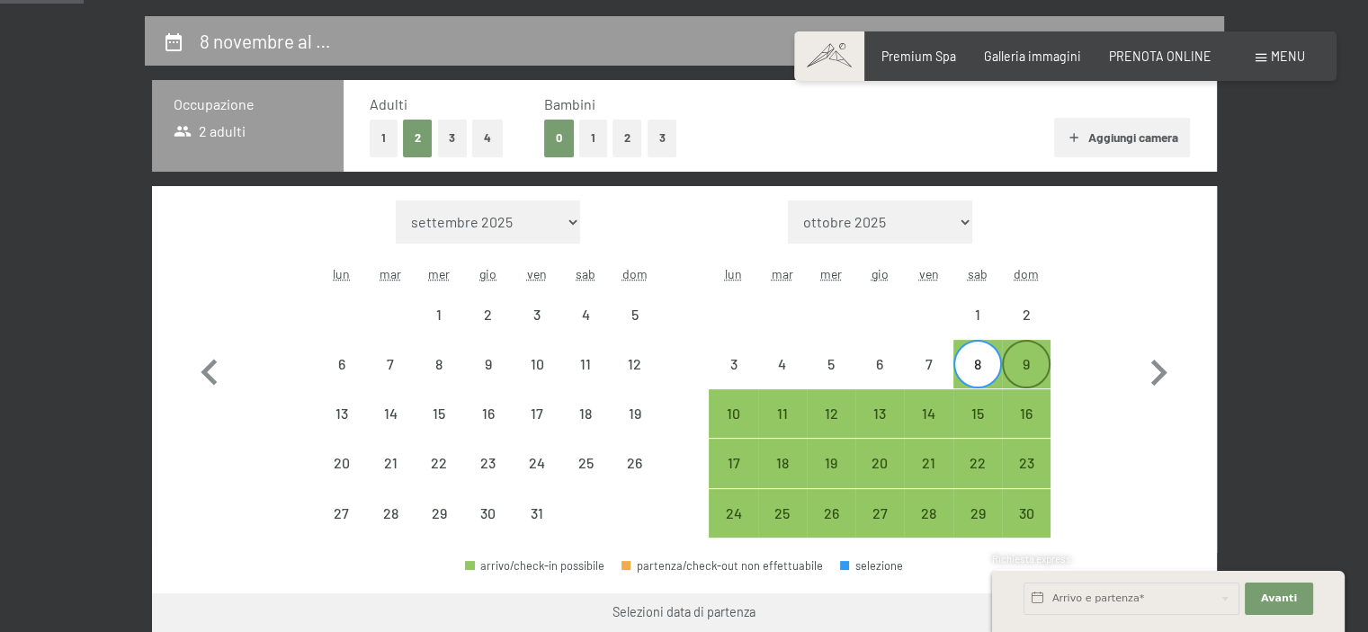
click at [1018, 355] on div "9" at bounding box center [1026, 364] width 45 height 45
select select "[DATE]"
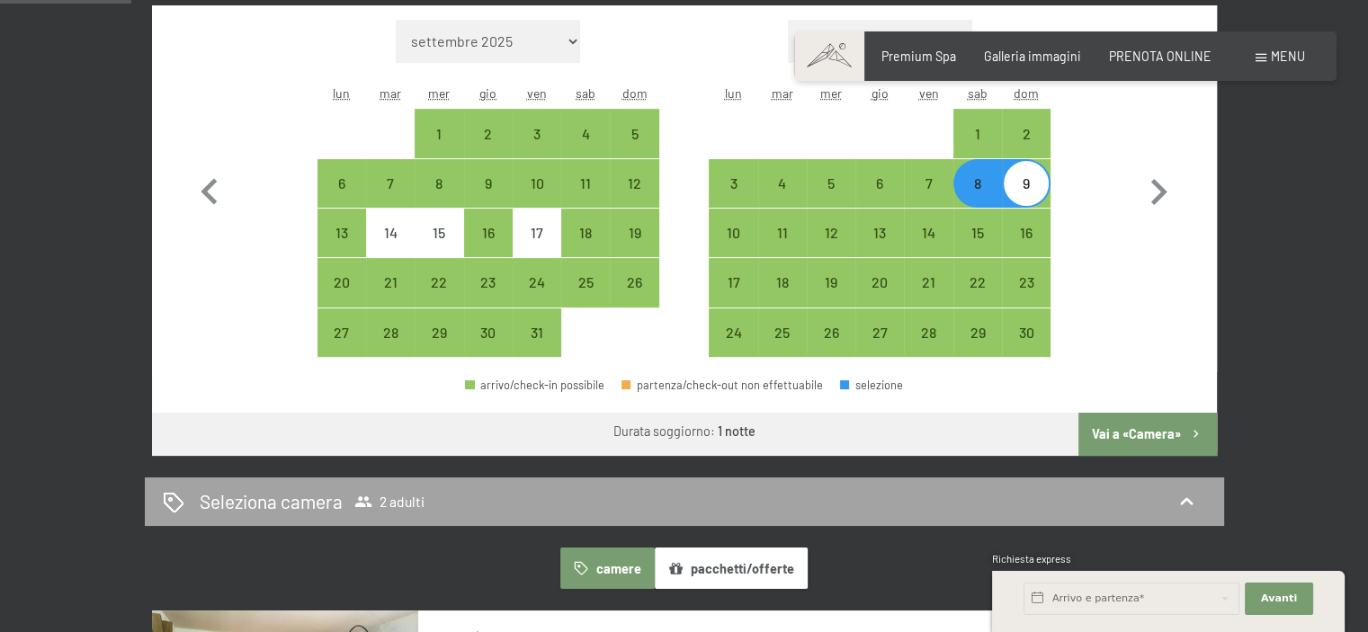
scroll to position [560, 0]
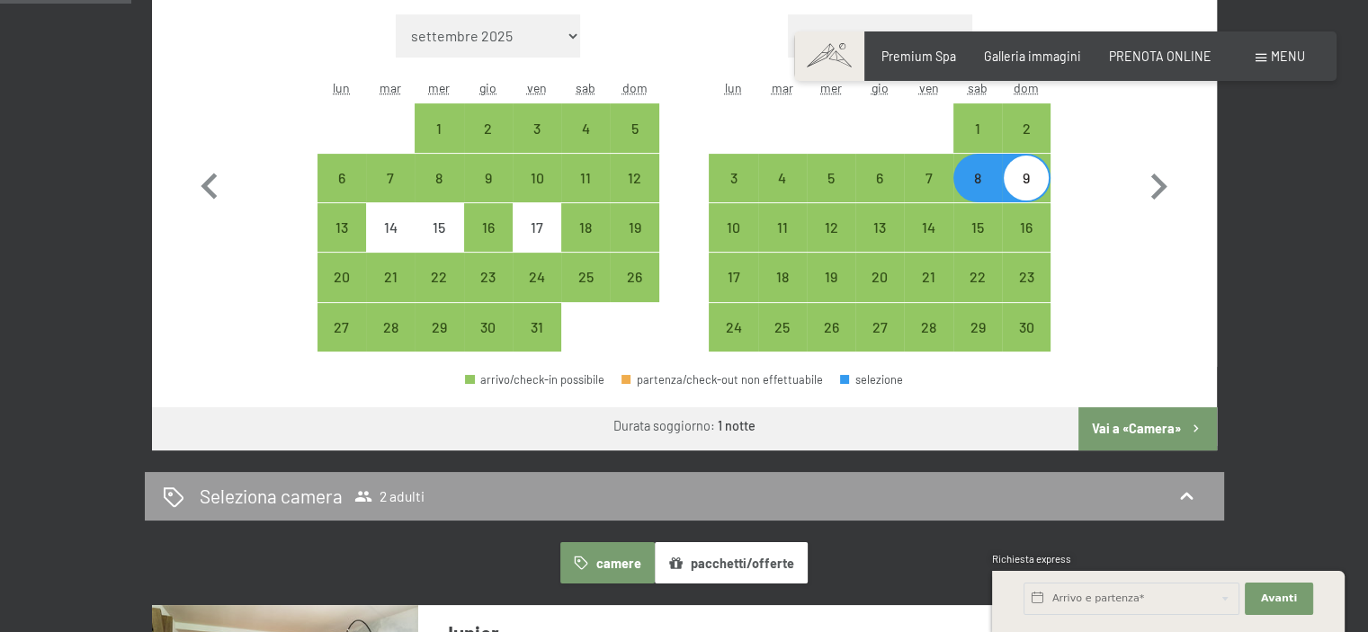
click at [1116, 417] on button "Vai a «Camera»" at bounding box center [1148, 429] width 138 height 43
select select "[DATE]"
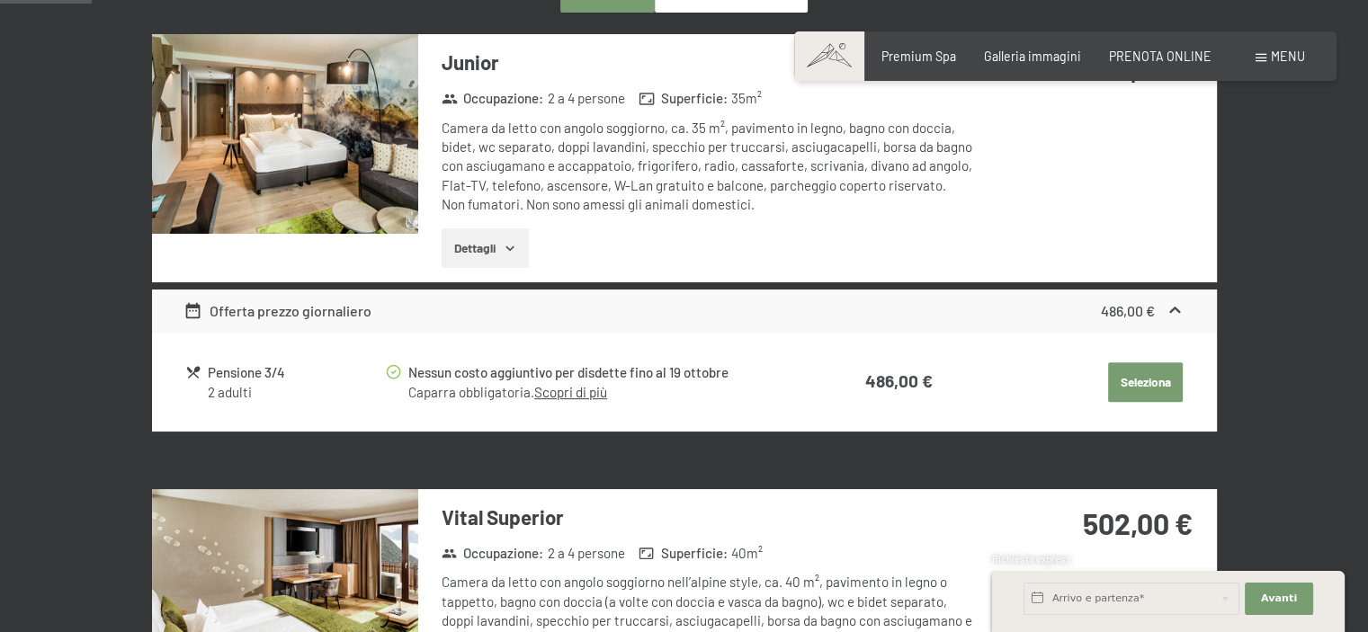
scroll to position [390, 0]
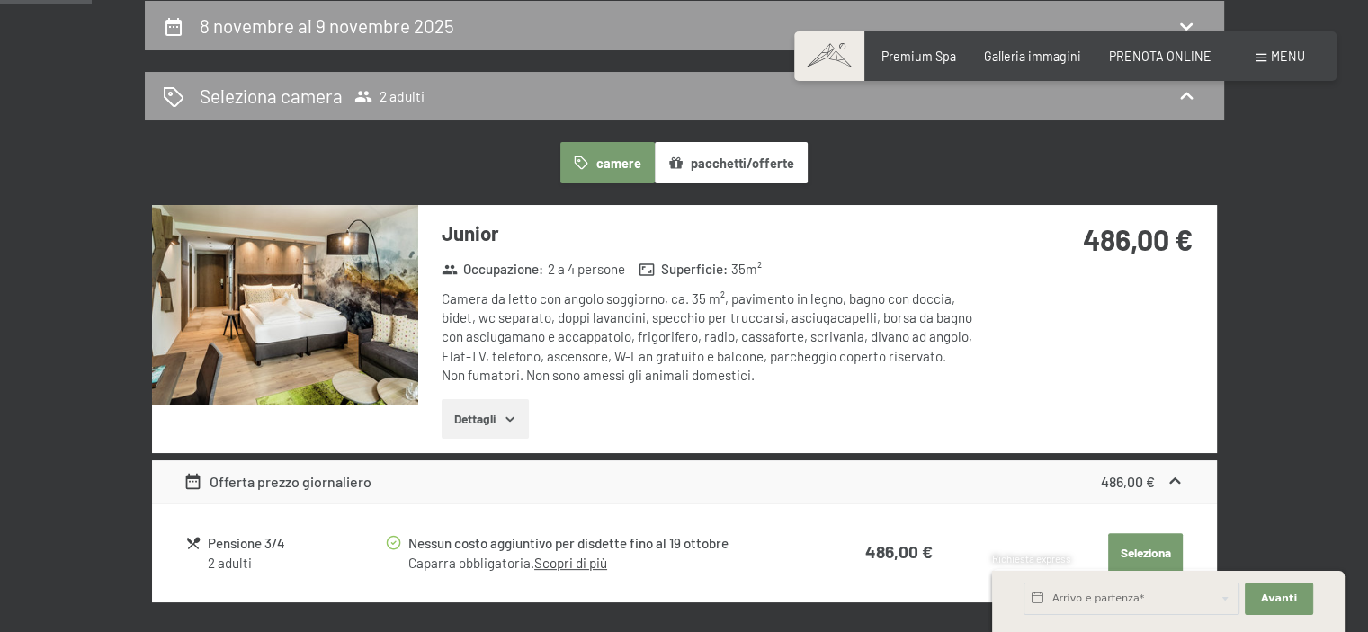
click at [496, 417] on button "Dettagli" at bounding box center [485, 419] width 87 height 40
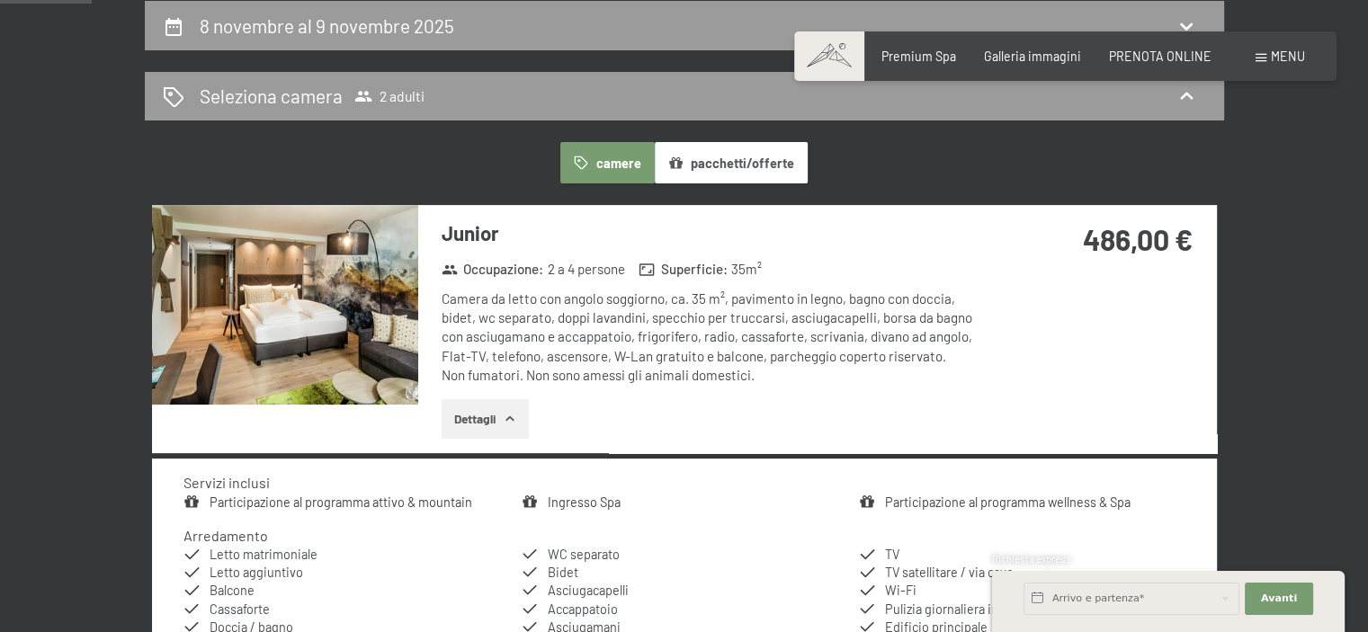
click at [308, 309] on img at bounding box center [285, 305] width 266 height 200
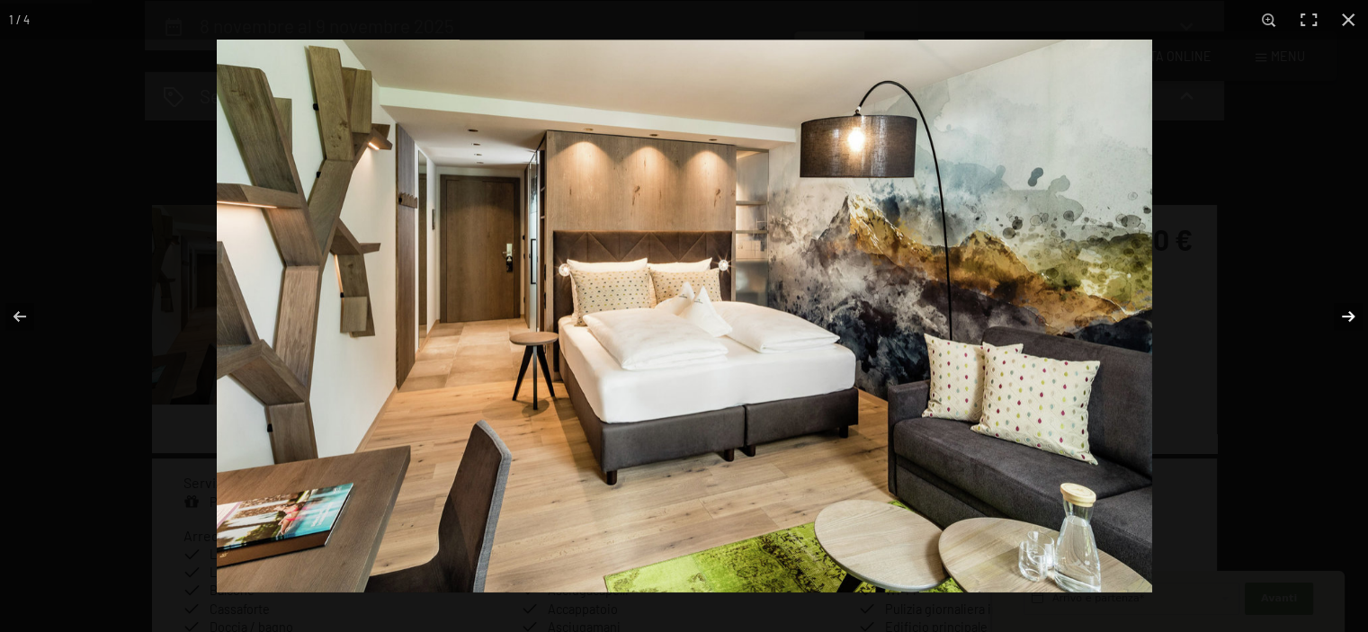
click at [1340, 312] on button "button" at bounding box center [1336, 317] width 63 height 90
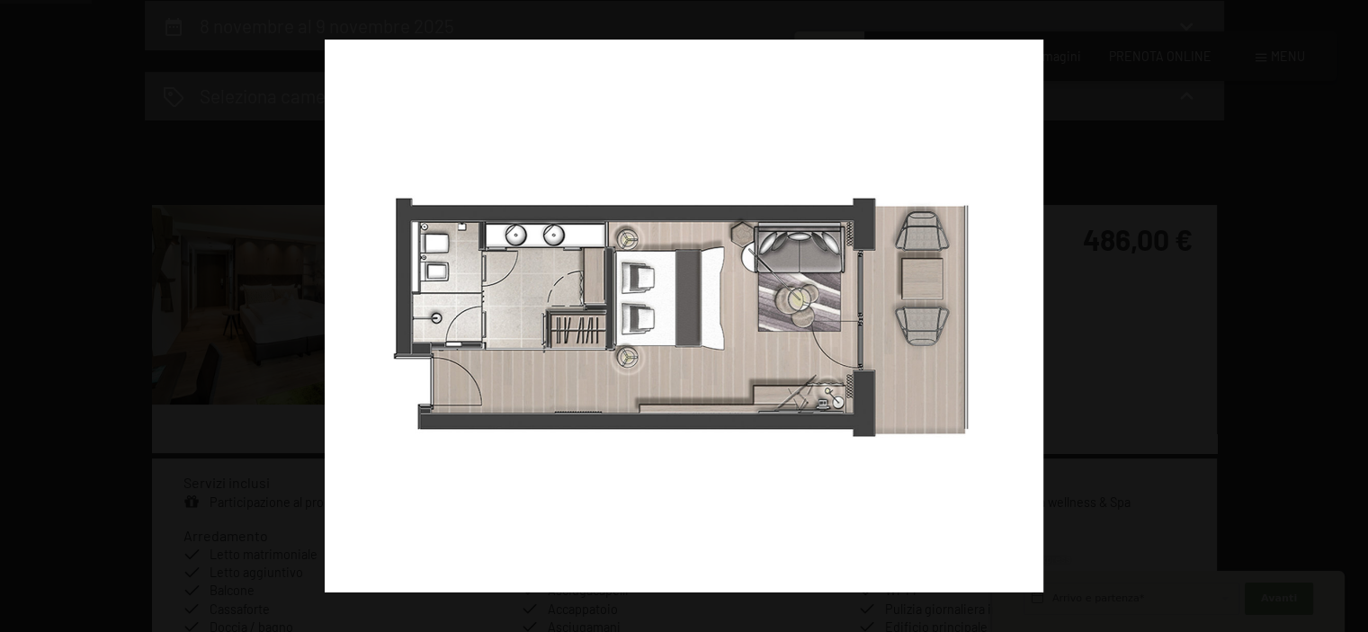
click at [1340, 312] on button "button" at bounding box center [1336, 317] width 63 height 90
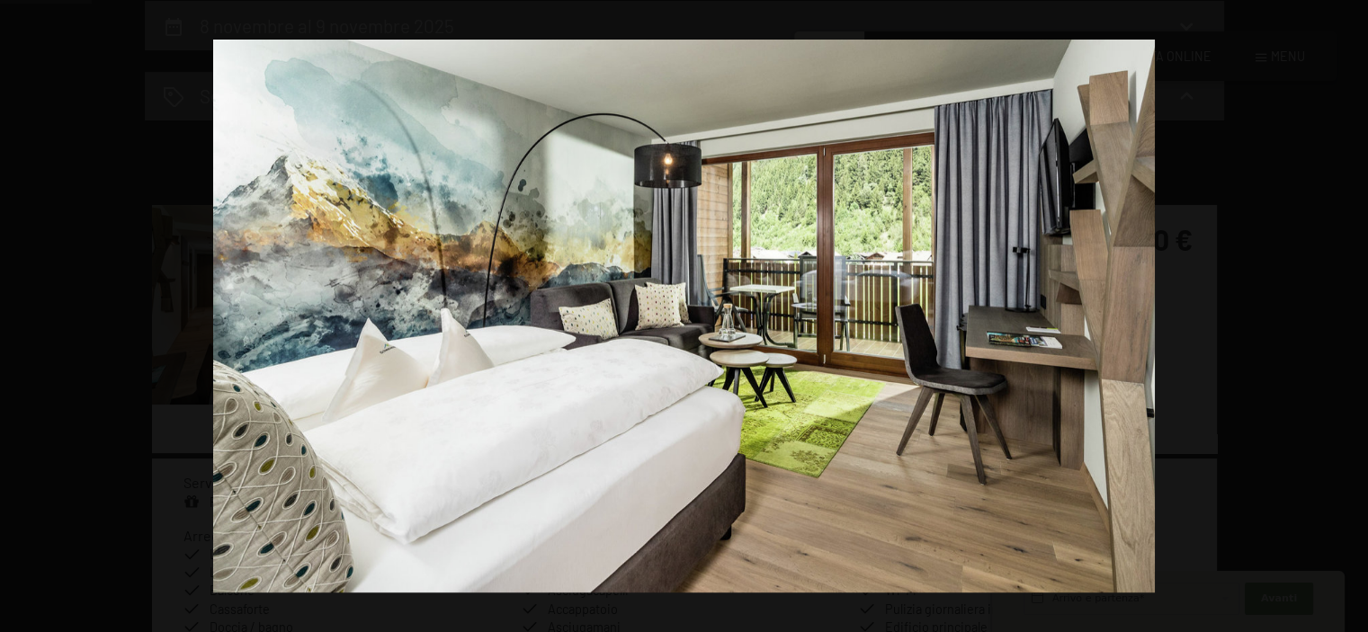
click at [1340, 312] on button "button" at bounding box center [1336, 317] width 63 height 90
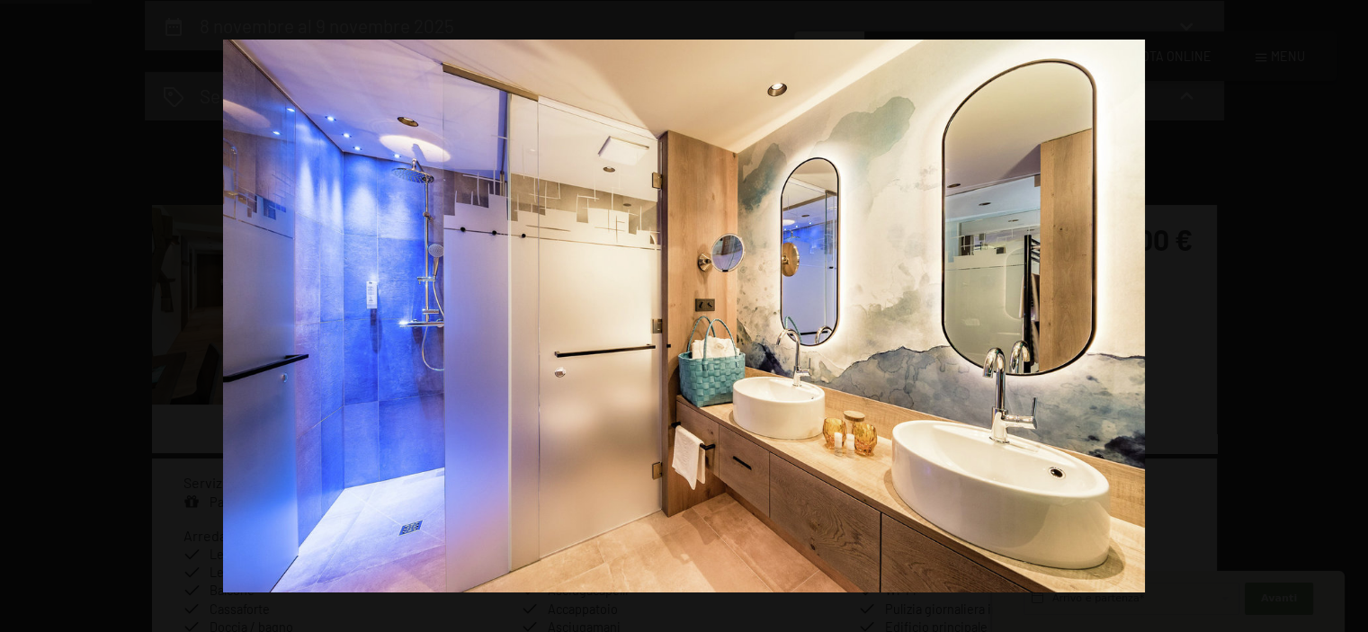
click at [1340, 312] on button "button" at bounding box center [1336, 317] width 63 height 90
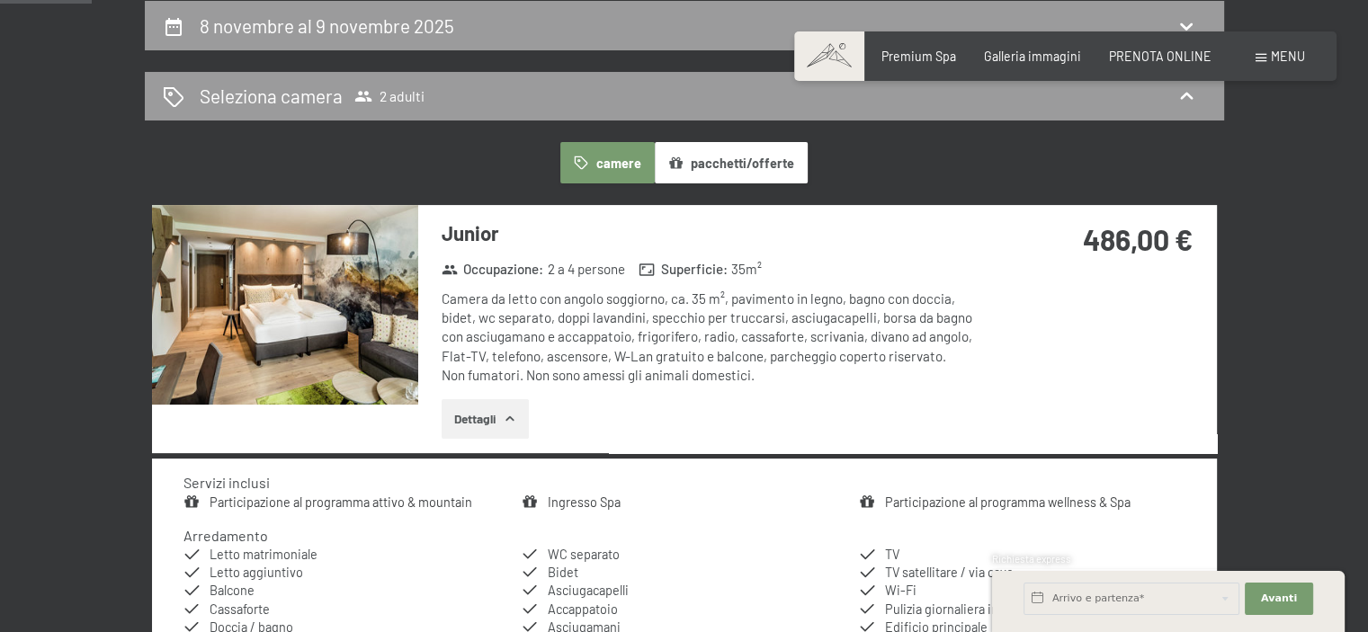
click at [0, 0] on button "button" at bounding box center [0, 0] width 0 height 0
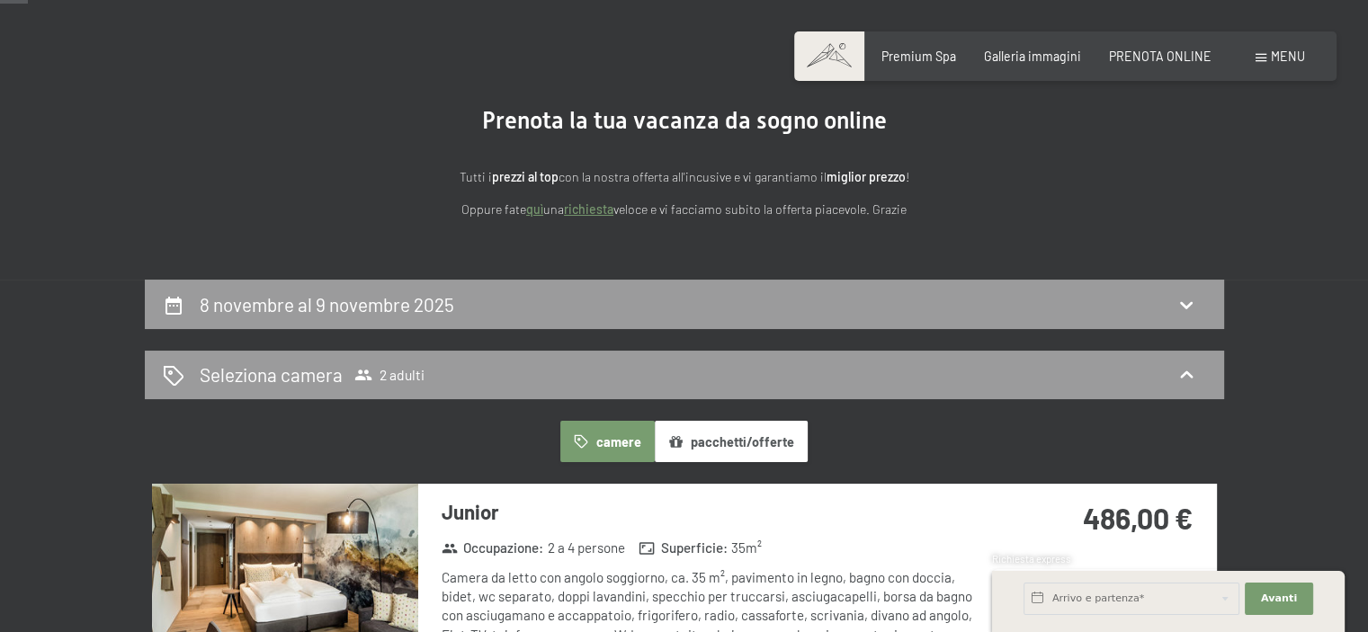
scroll to position [0, 0]
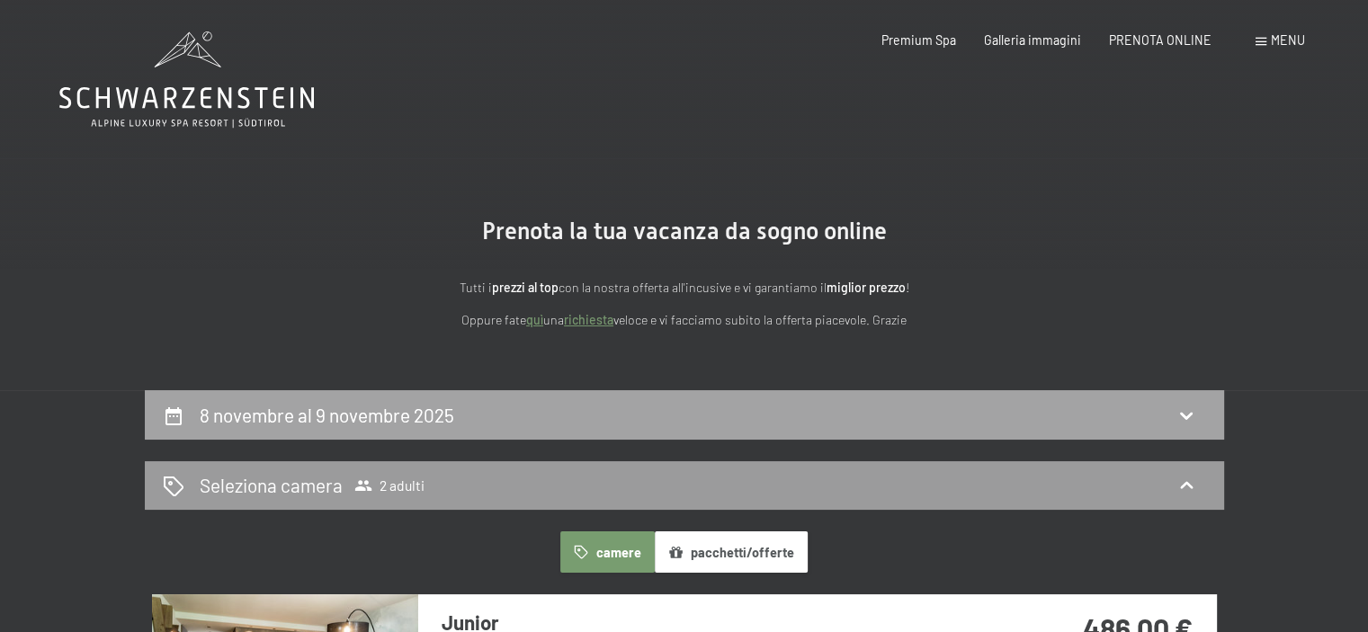
click at [390, 410] on h2 "8 novembre al 9 novembre 2025" at bounding box center [327, 415] width 255 height 22
select select "[DATE]"
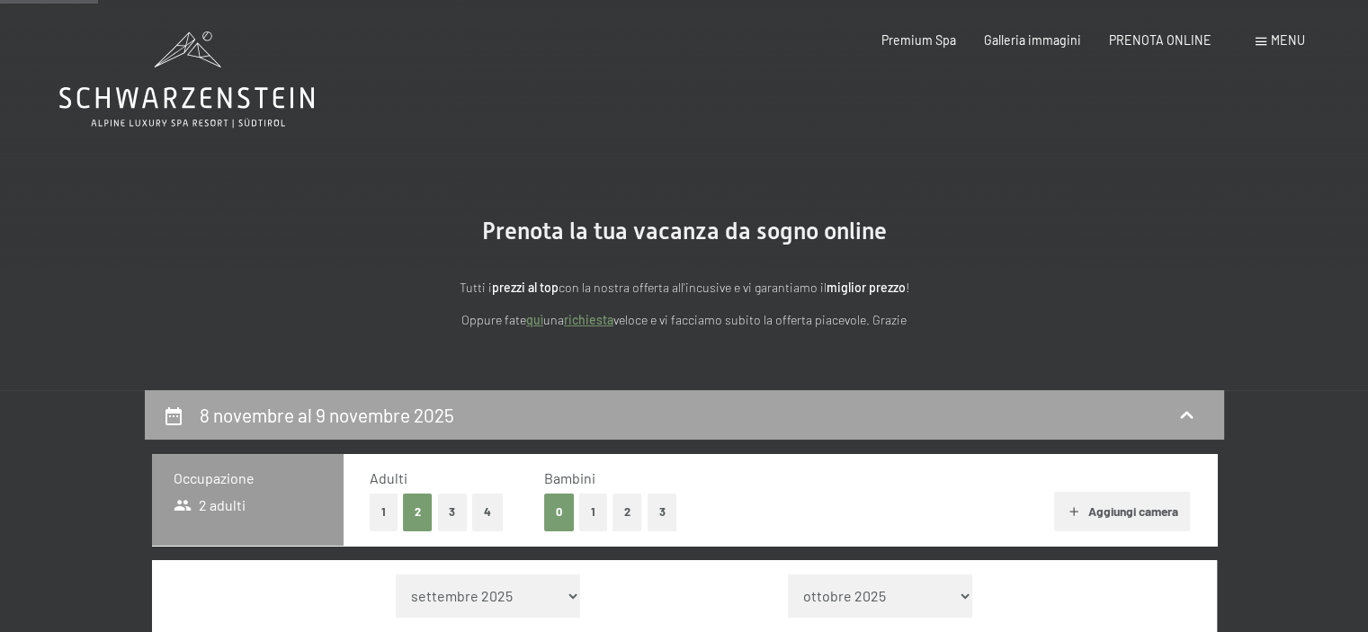
scroll to position [390, 0]
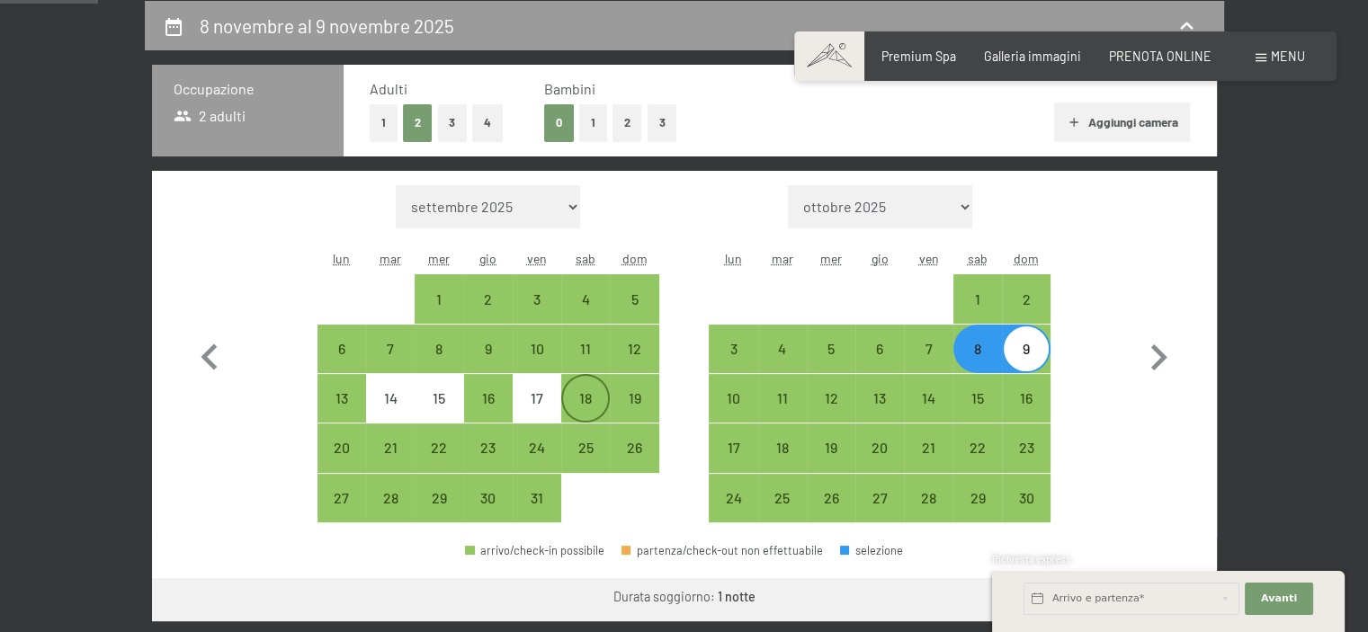
click at [572, 392] on div "18" at bounding box center [585, 413] width 45 height 45
select select "[DATE]"
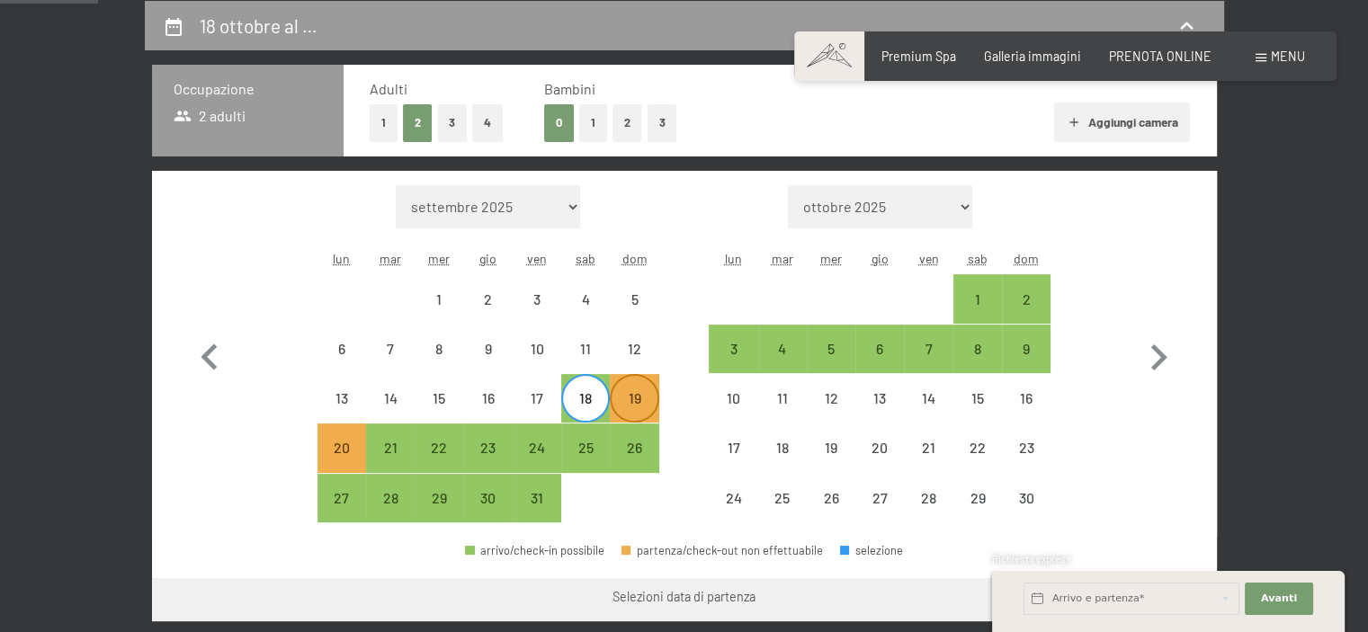
click at [641, 402] on div "19" at bounding box center [634, 413] width 45 height 45
select select "[DATE]"
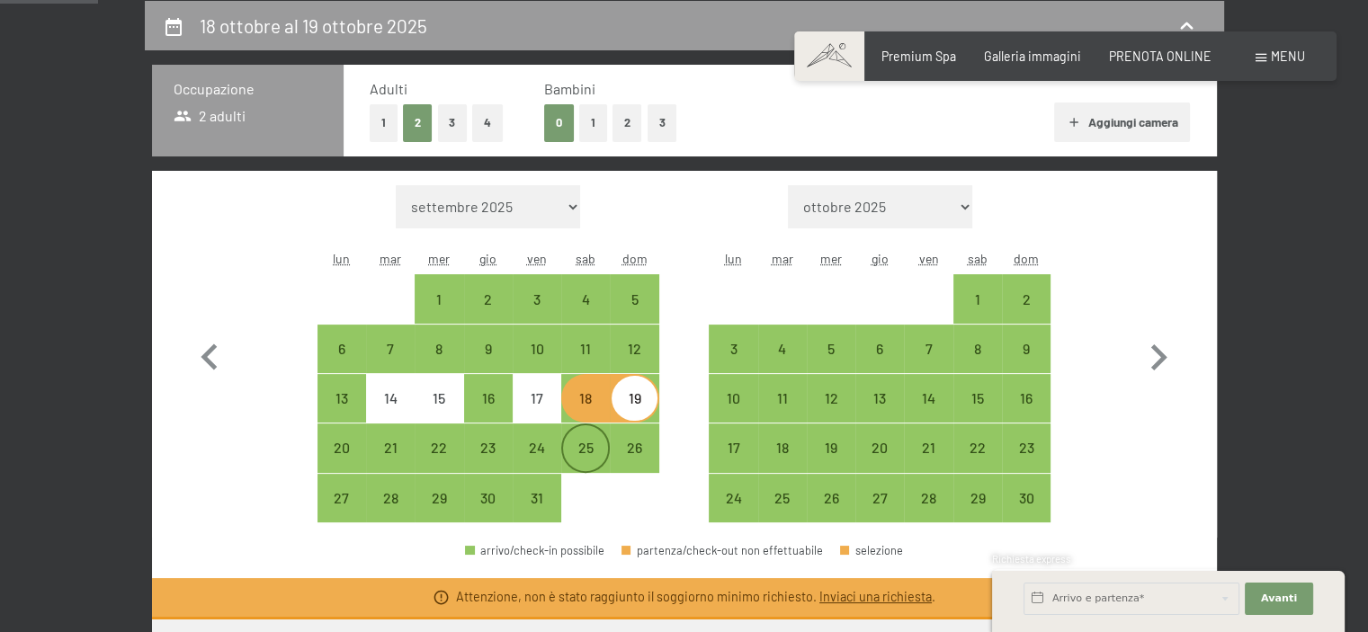
click at [593, 460] on div "25" at bounding box center [585, 463] width 45 height 45
select select "[DATE]"
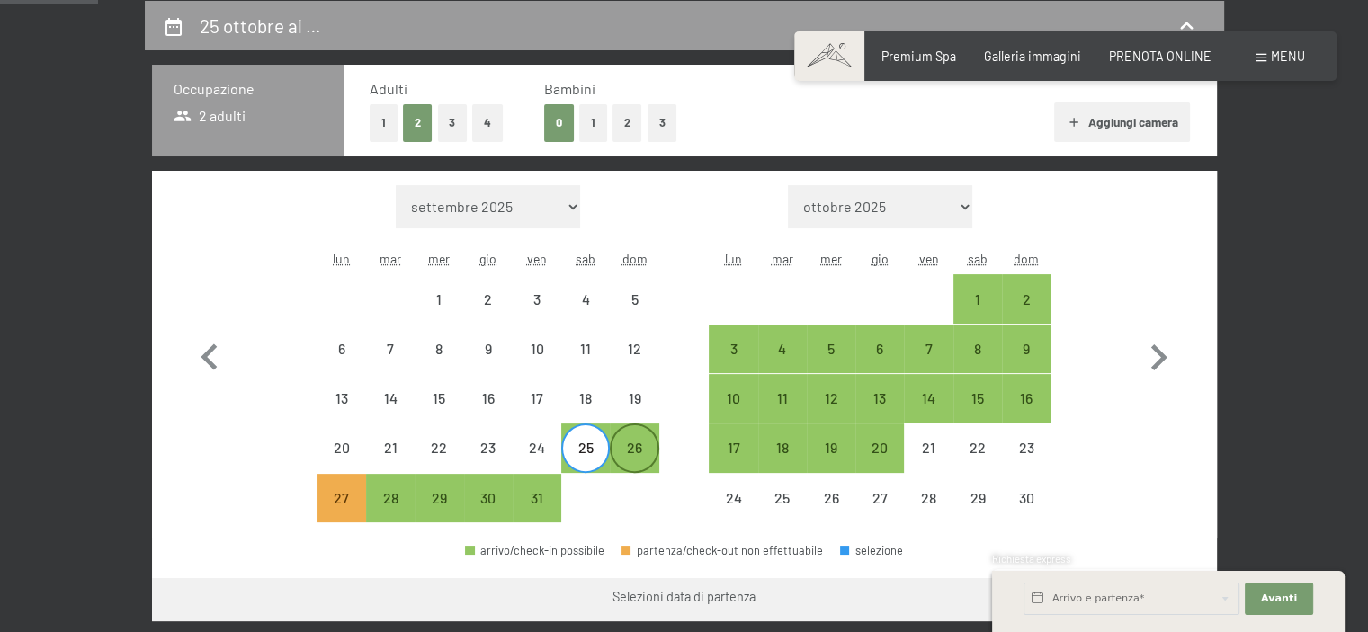
click at [628, 449] on div "26" at bounding box center [634, 463] width 45 height 45
select select "[DATE]"
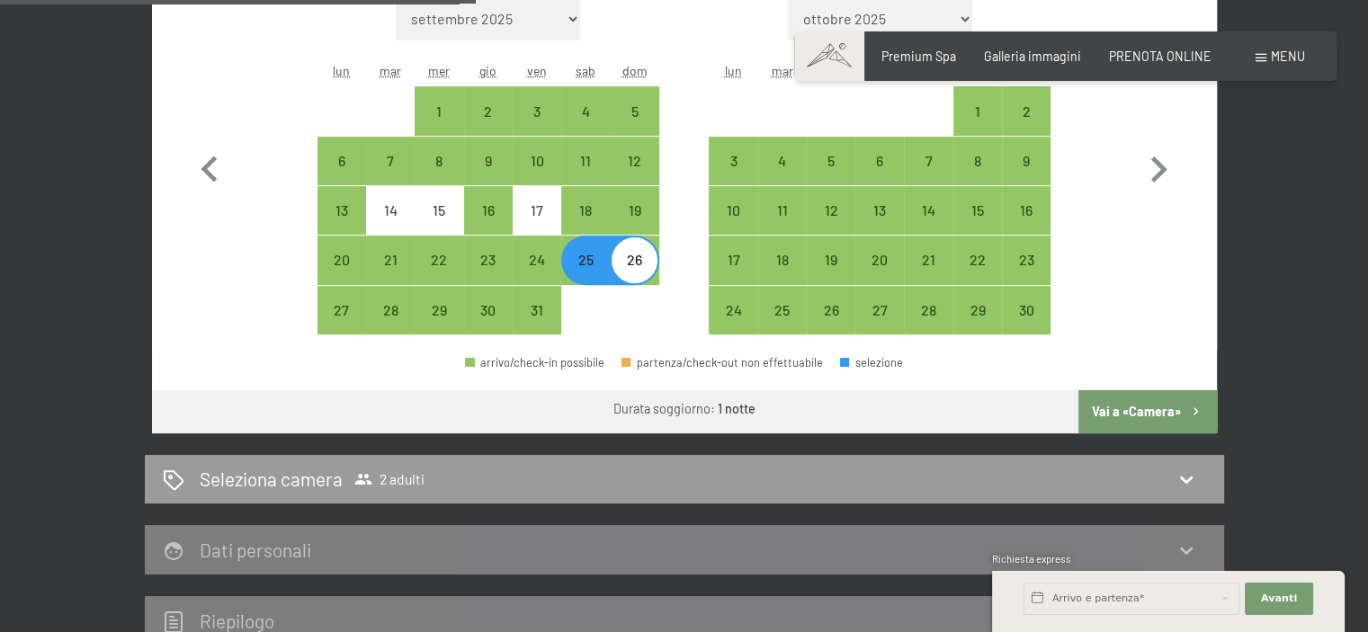
scroll to position [582, 0]
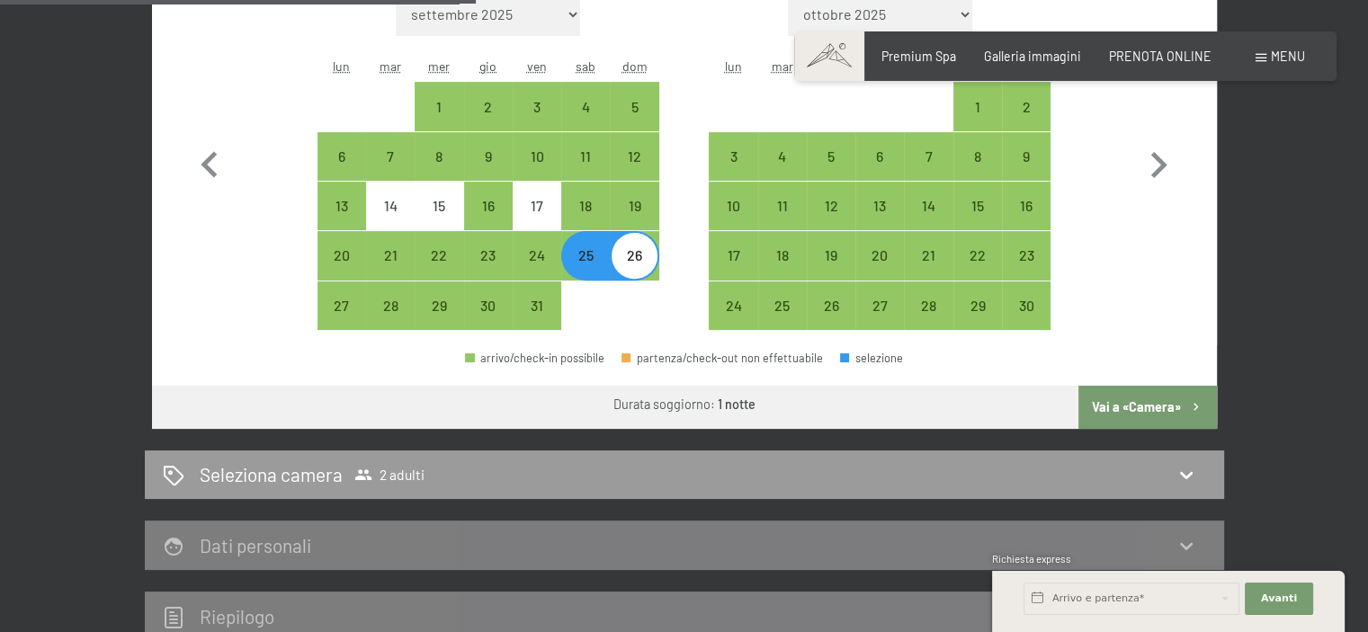
click at [1193, 406] on icon "button" at bounding box center [1195, 406] width 15 height 15
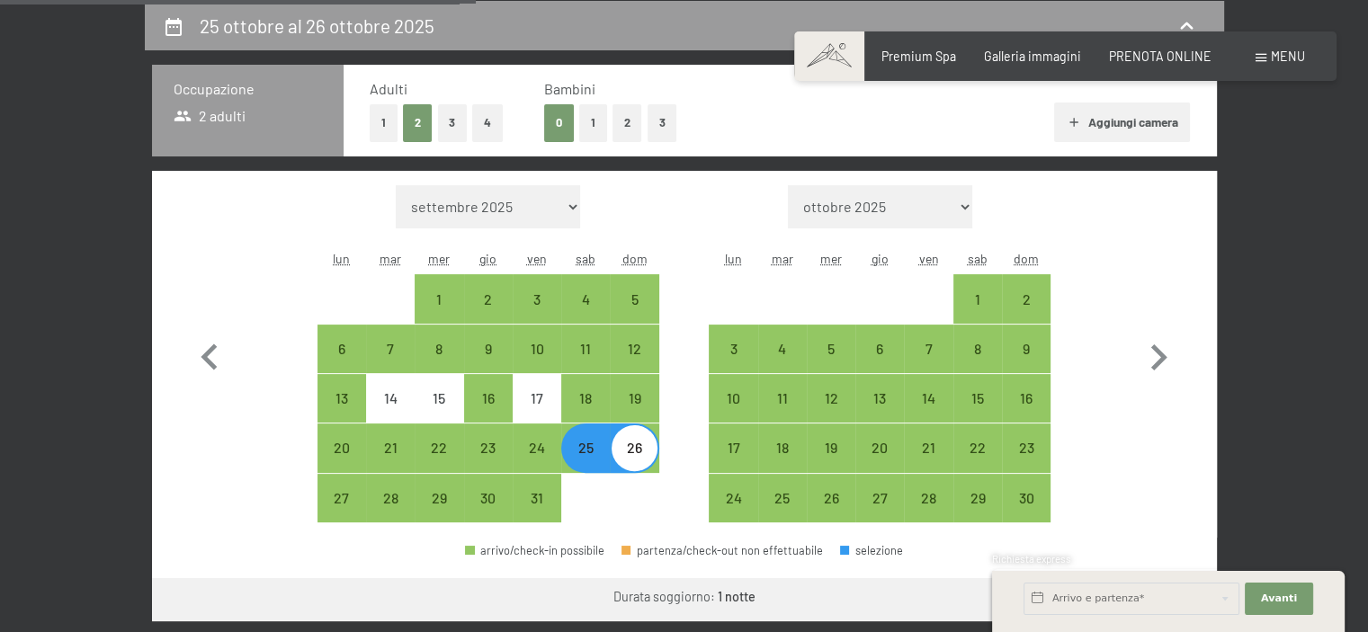
select select "[DATE]"
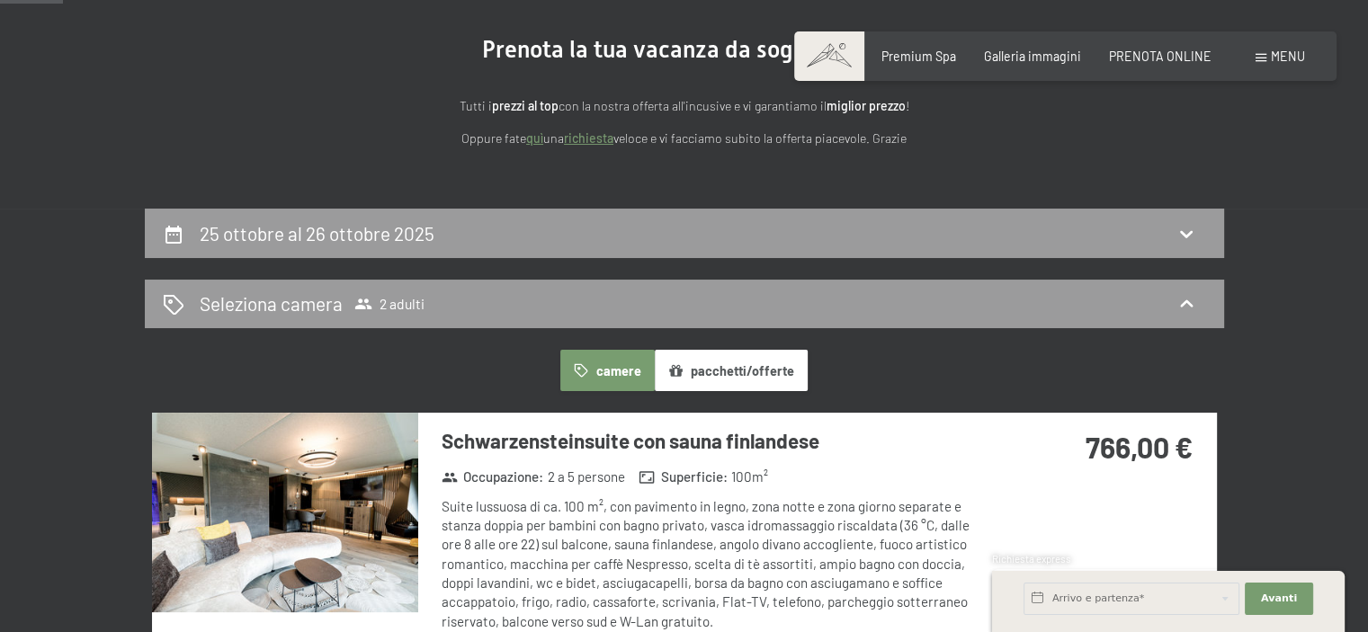
scroll to position [0, 0]
